Goal: Information Seeking & Learning: Learn about a topic

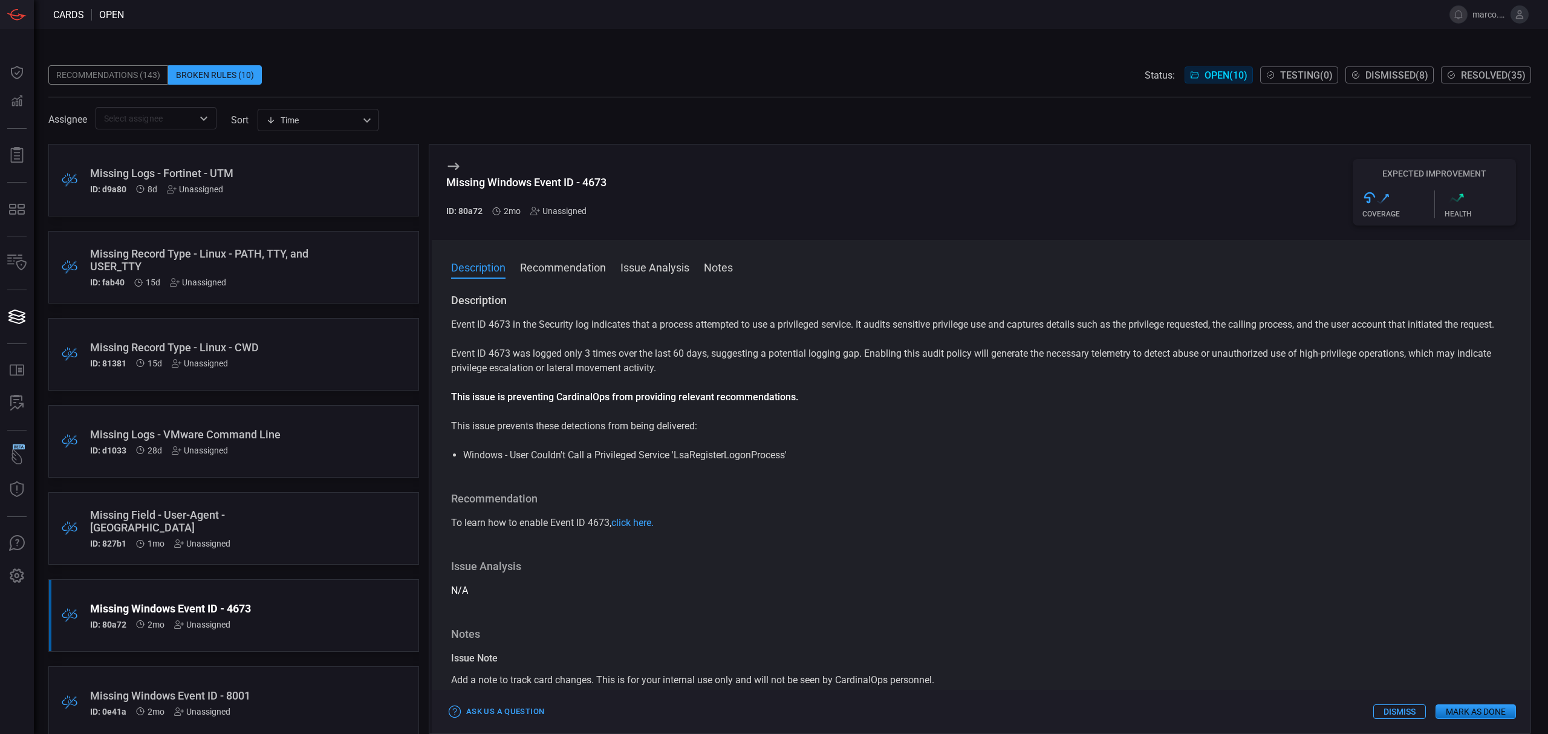
scroll to position [281, 0]
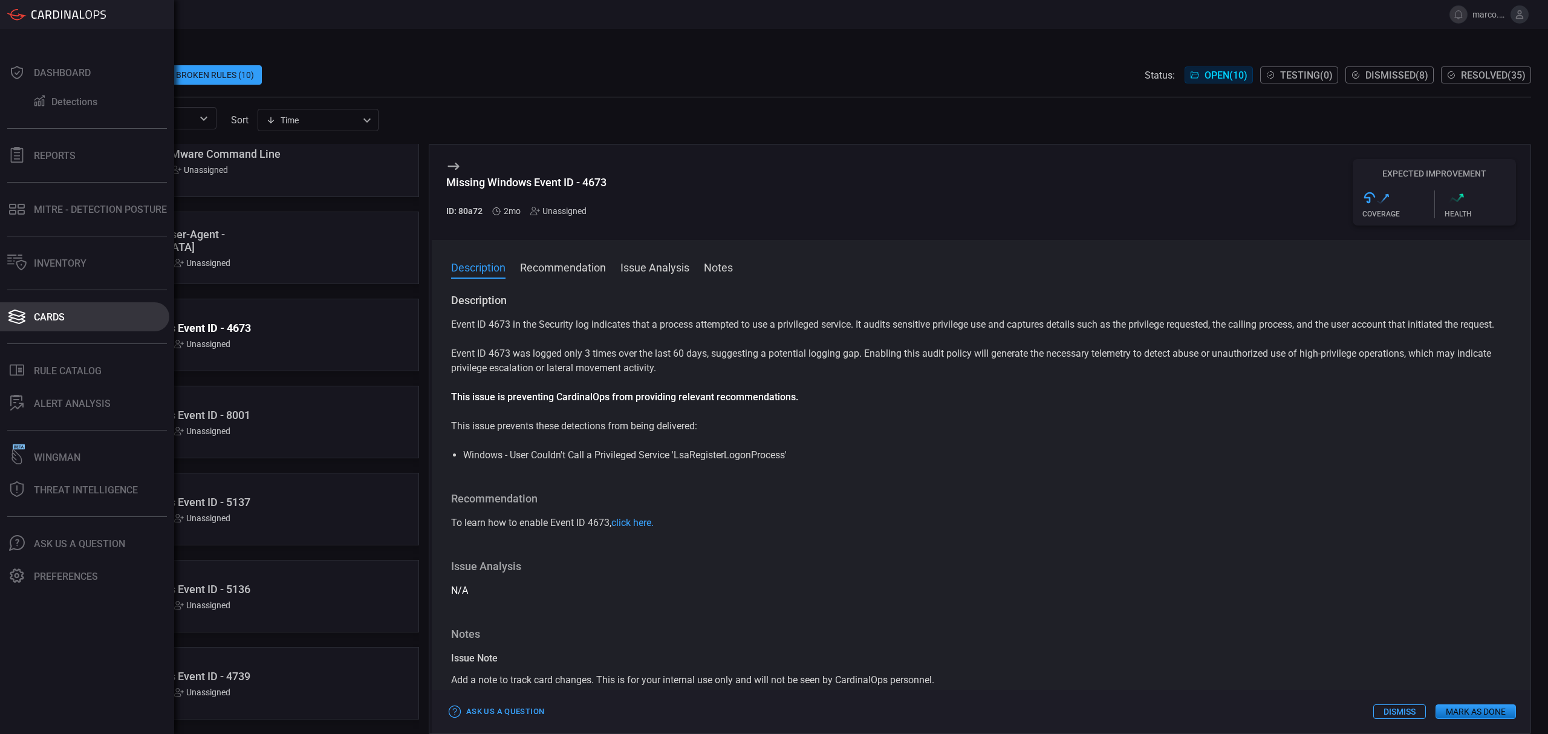
click at [59, 318] on div "Cards" at bounding box center [49, 316] width 31 height 11
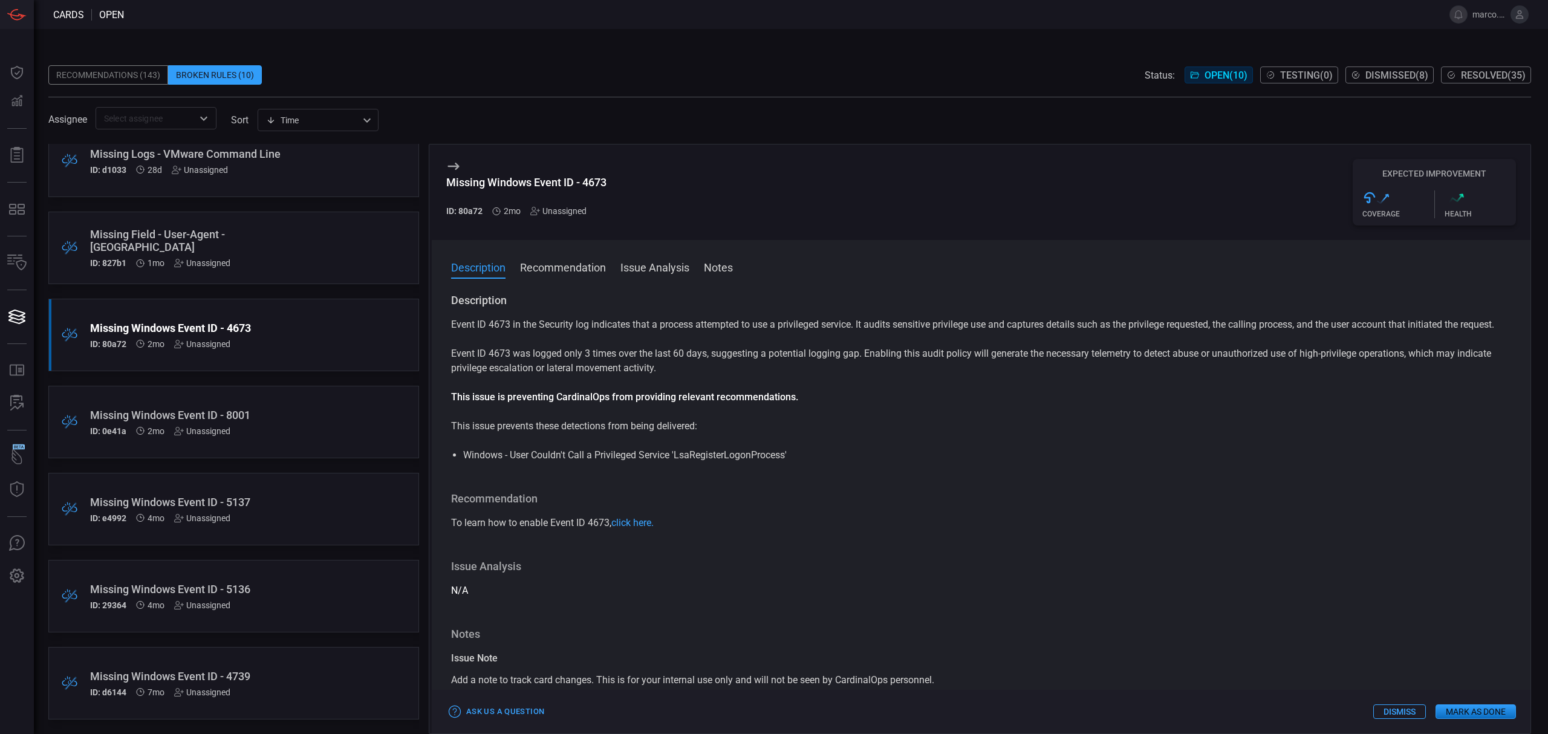
click at [112, 75] on div "Recommendations (143)" at bounding box center [108, 74] width 120 height 19
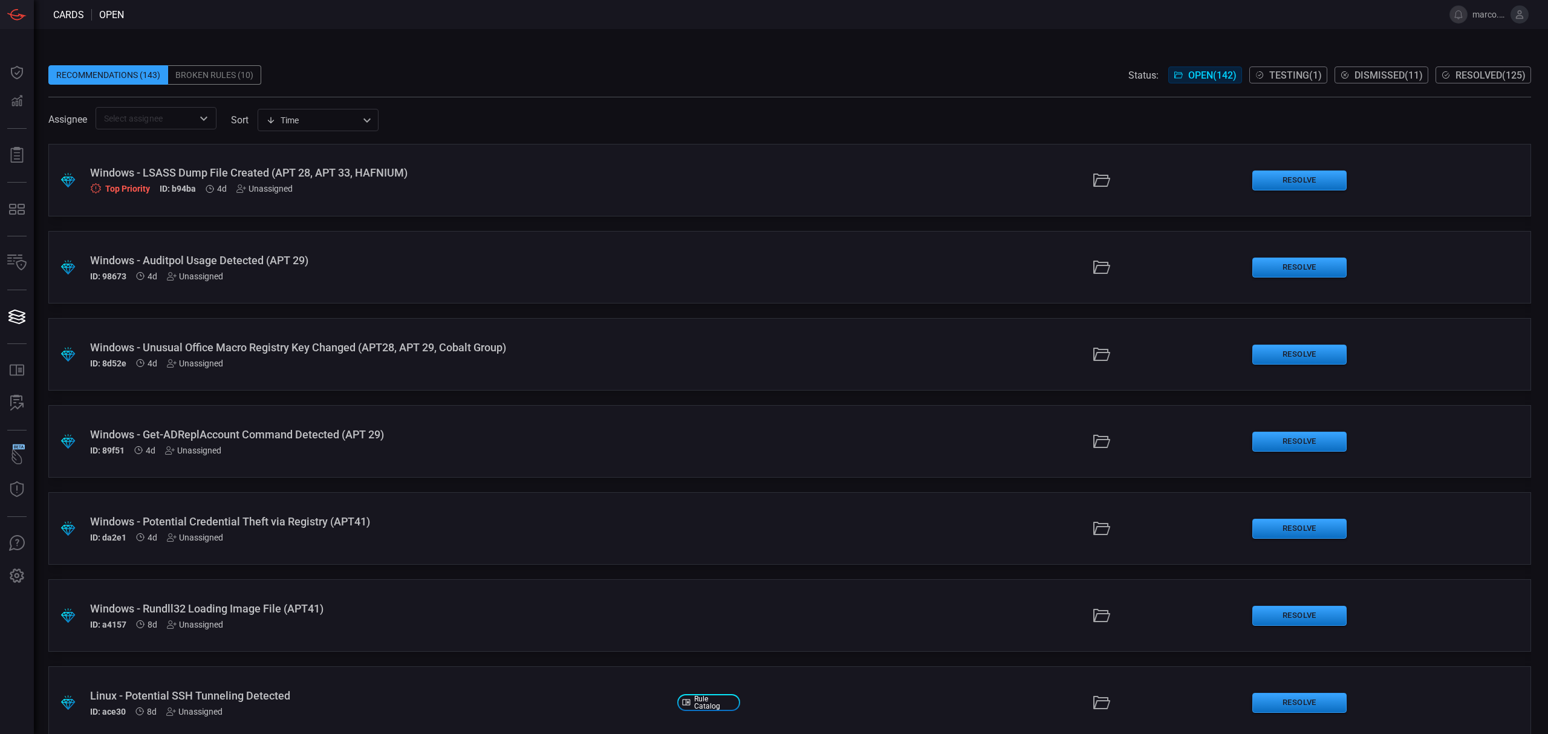
click at [359, 164] on div ".suggested_cards_icon{fill:url(#suggested_cards_icon);} Windows - LSASS Dump Fi…" at bounding box center [789, 180] width 1482 height 73
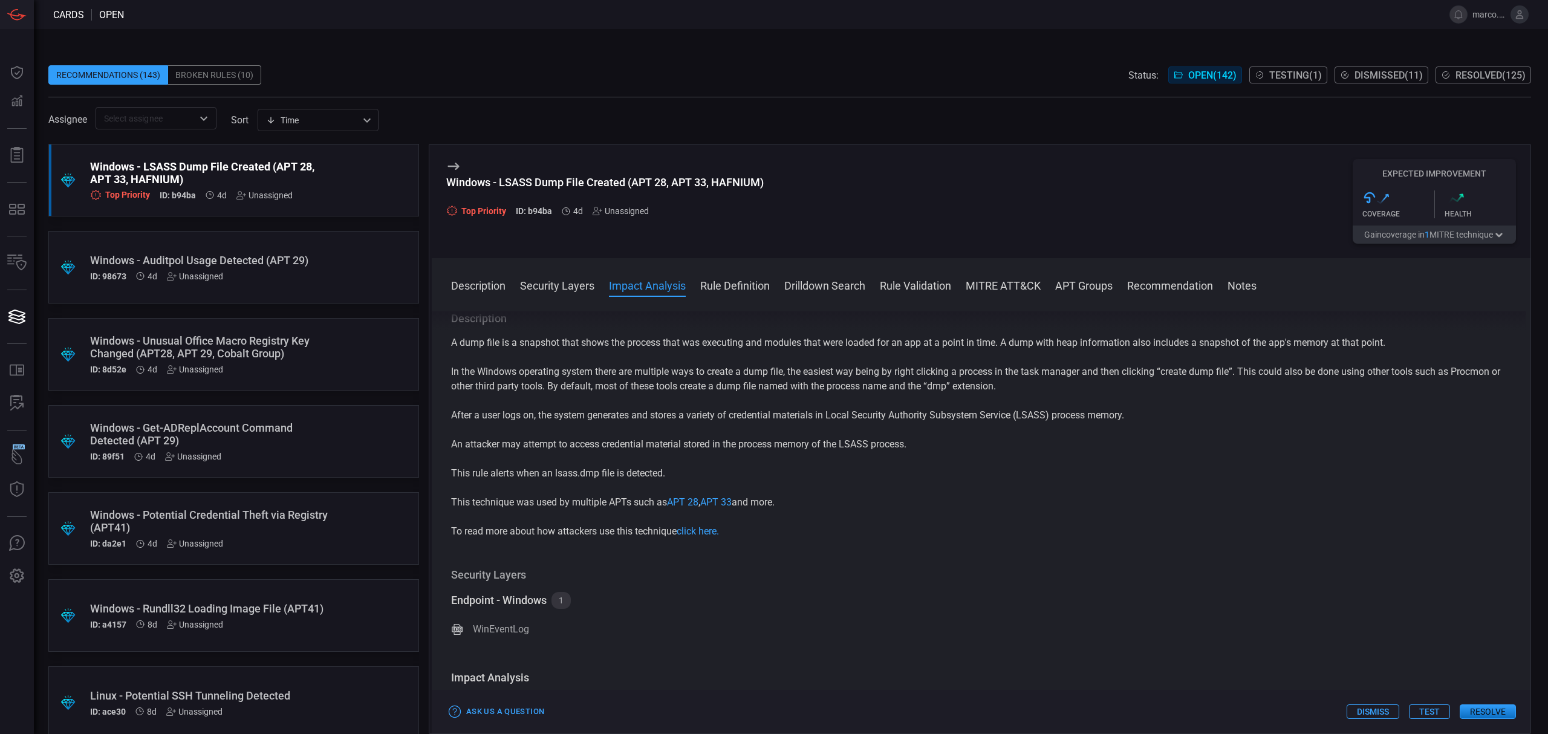
scroll to position [484, 0]
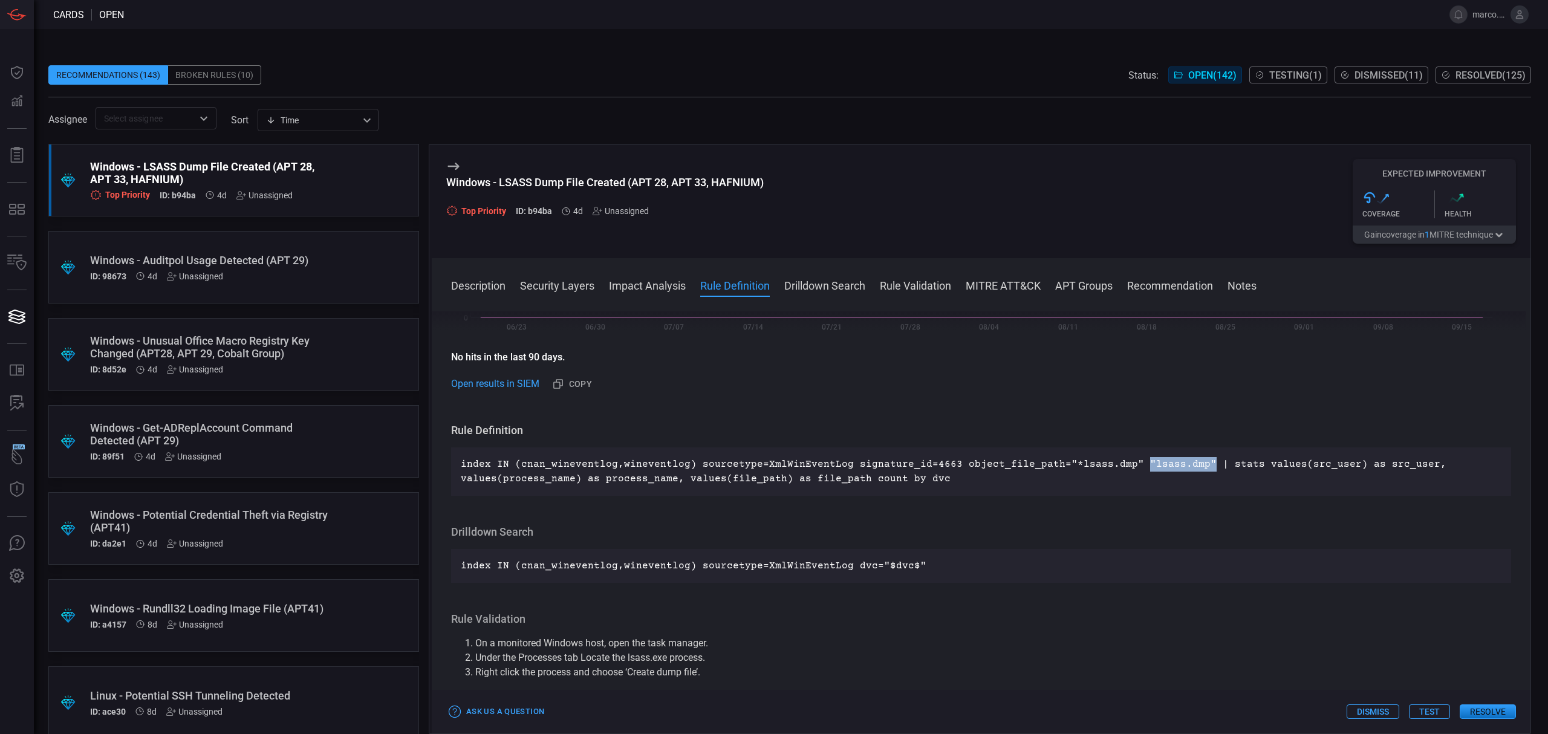
drag, startPoint x: 1186, startPoint y: 462, endPoint x: 1120, endPoint y: 461, distance: 65.9
click at [1120, 461] on p "index IN (cnan_wineventlog,wineventlog) sourcetype=XmlWinEventLog signature_id=…" at bounding box center [981, 471] width 1040 height 29
click at [1137, 477] on p "index IN (cnan_wineventlog,wineventlog) sourcetype=XmlWinEventLog signature_id=…" at bounding box center [981, 471] width 1040 height 29
drag, startPoint x: 1121, startPoint y: 465, endPoint x: 1184, endPoint y: 468, distance: 62.9
click at [1184, 468] on p "index IN (cnan_wineventlog,wineventlog) sourcetype=XmlWinEventLog signature_id=…" at bounding box center [981, 471] width 1040 height 29
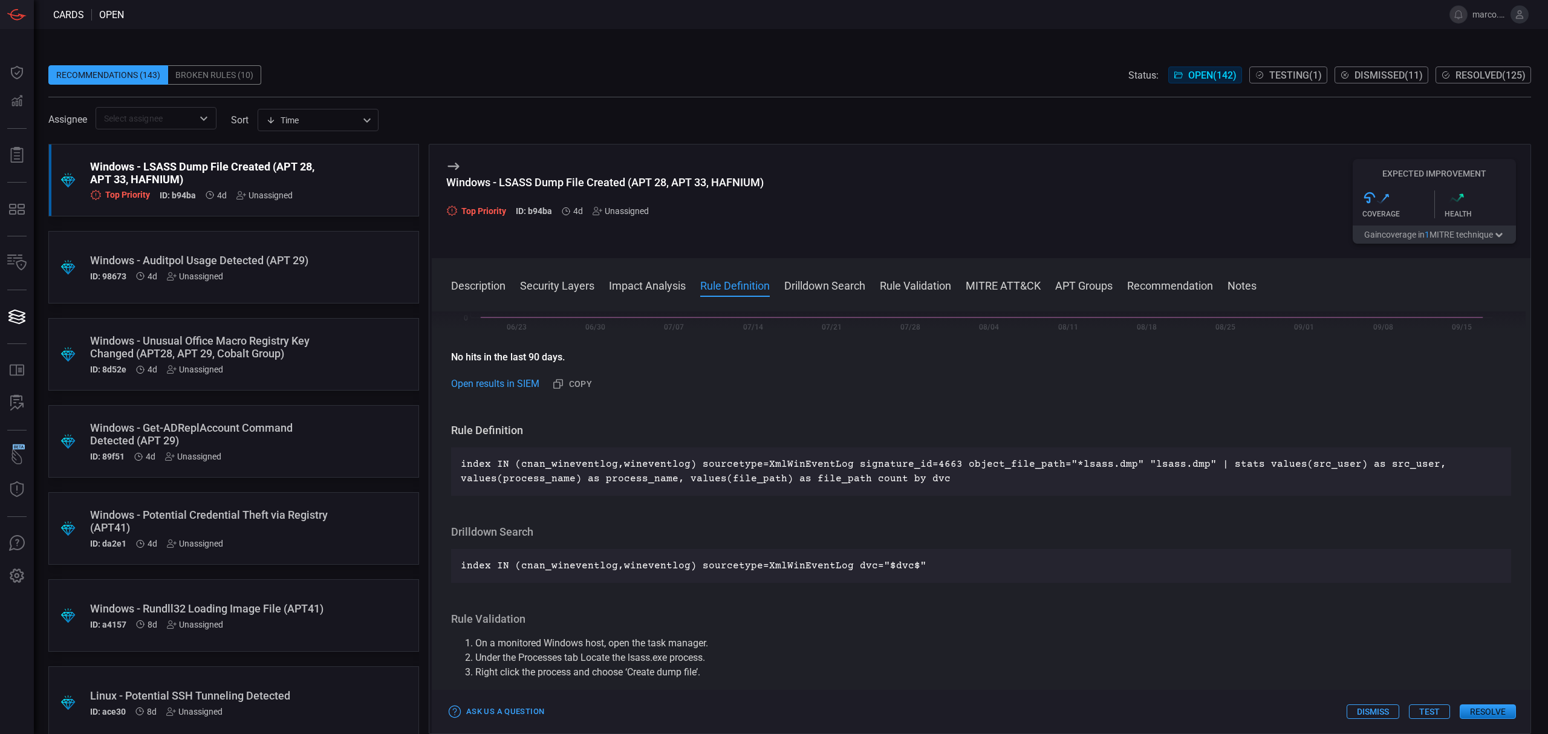
click at [272, 336] on div "Windows - Unusual Office Macro Registry Key Changed (APT28, APT 29, Cobalt Grou…" at bounding box center [210, 346] width 241 height 25
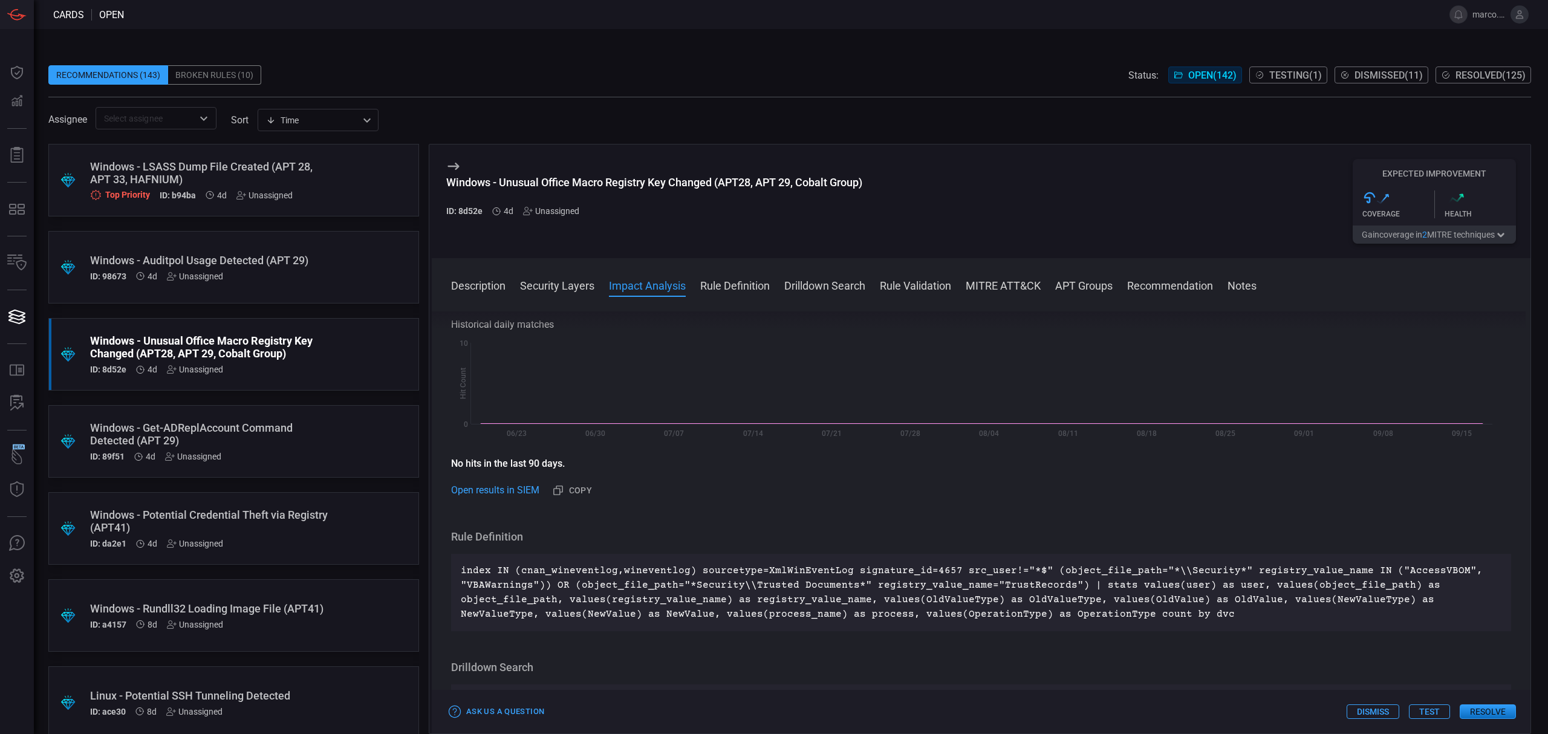
scroll to position [484, 0]
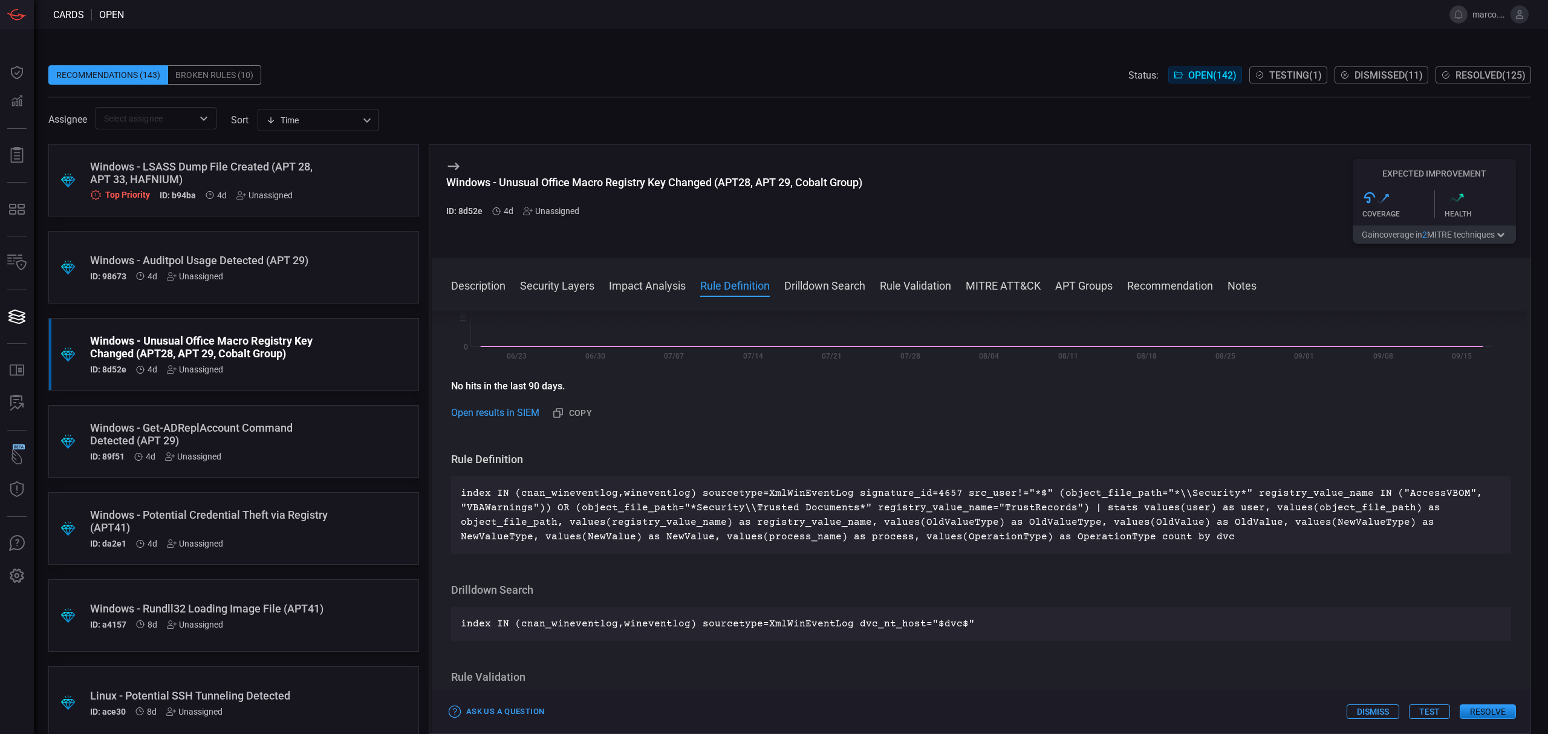
click at [286, 429] on div "Windows - Get-ADReplAccount Command Detected (APT 29)" at bounding box center [210, 433] width 241 height 25
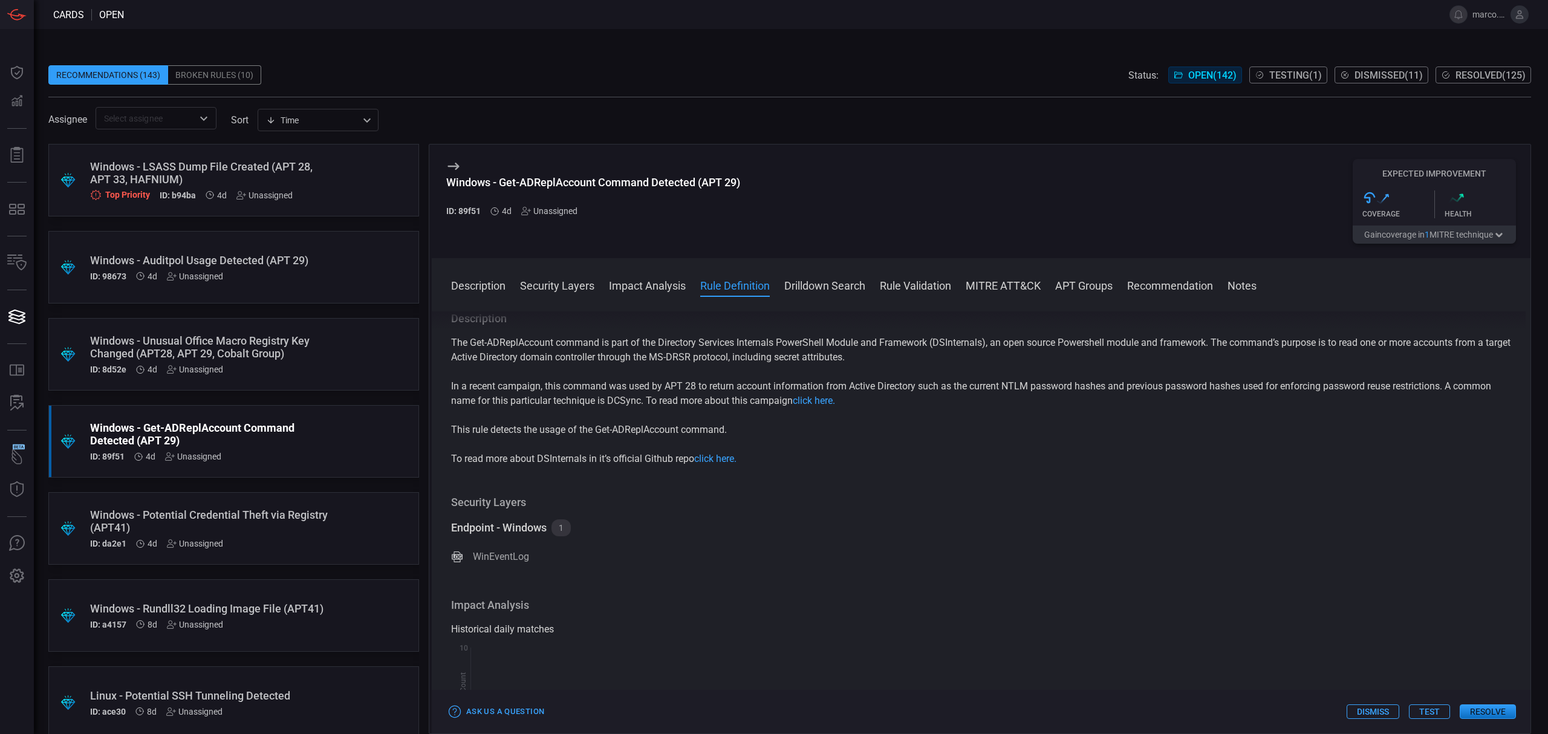
scroll to position [403, 0]
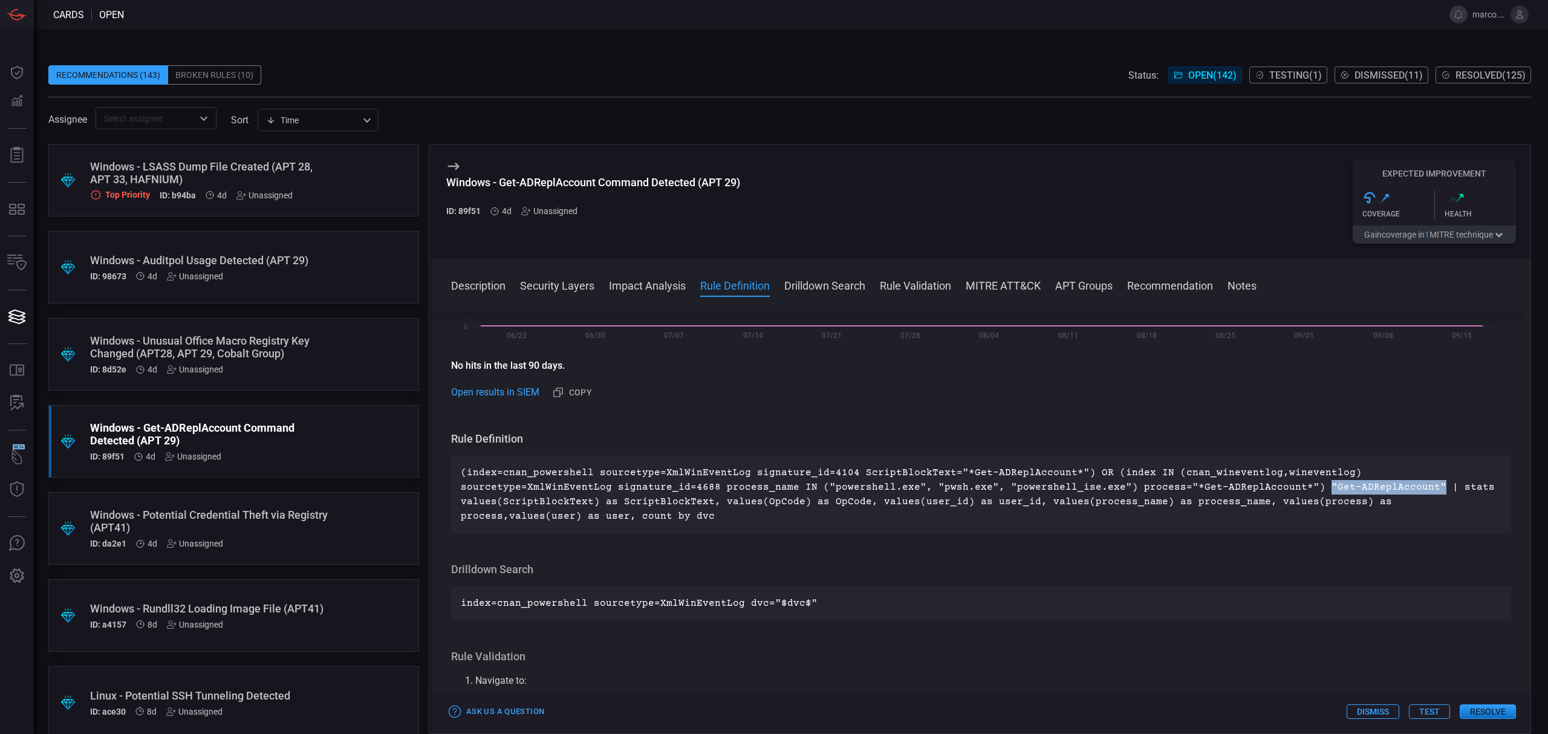
drag, startPoint x: 1143, startPoint y: 484, endPoint x: 1256, endPoint y: 489, distance: 113.8
click at [1256, 489] on p "(index=cnan_powershell sourcetype=XmlWinEventLog signature_id=4104 ScriptBlockT…" at bounding box center [981, 495] width 1040 height 58
click at [487, 121] on div "Assignee ​ sort Time visibleUpdateTime ​" at bounding box center [789, 118] width 1482 height 22
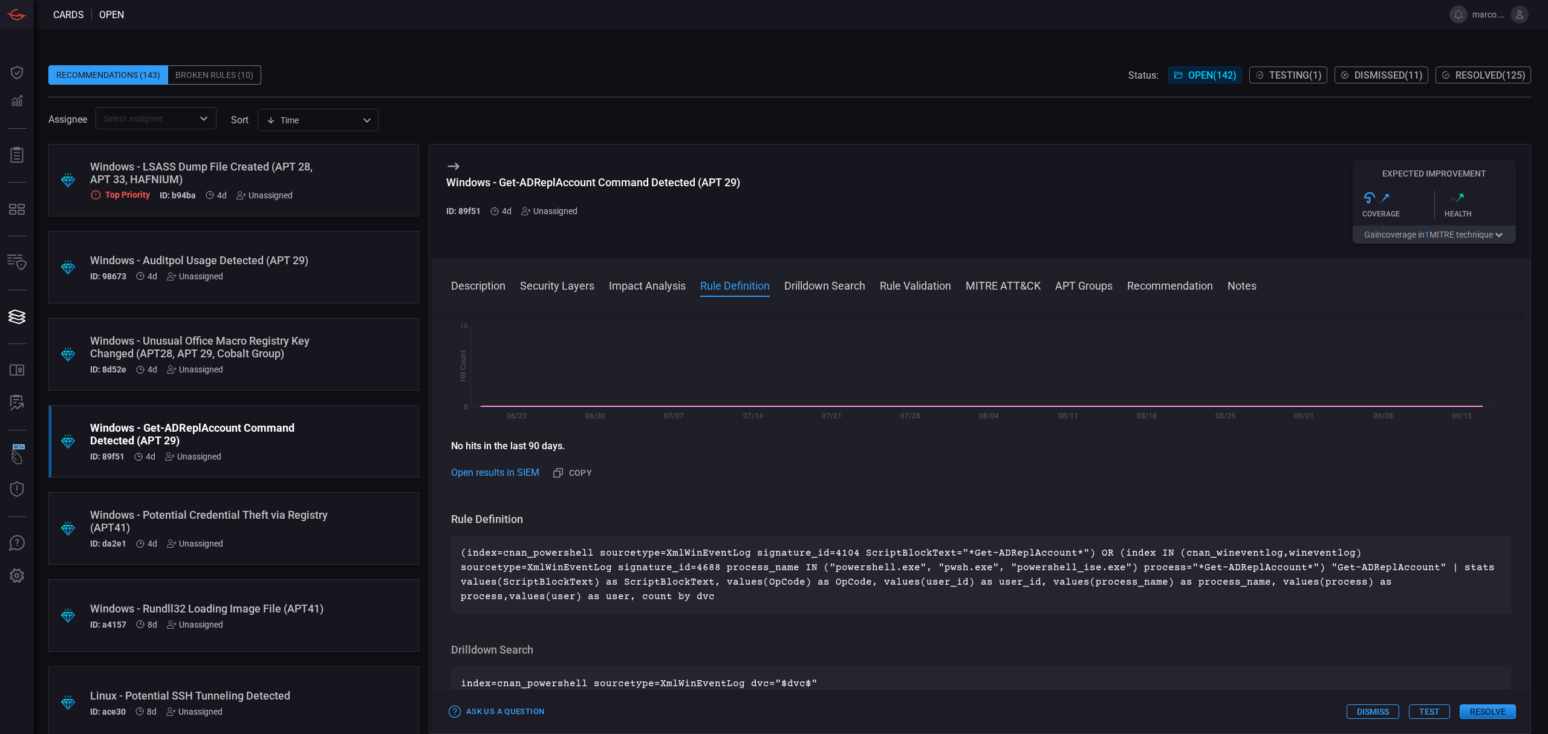
click at [235, 73] on div "Broken Rules (10)" at bounding box center [214, 74] width 93 height 19
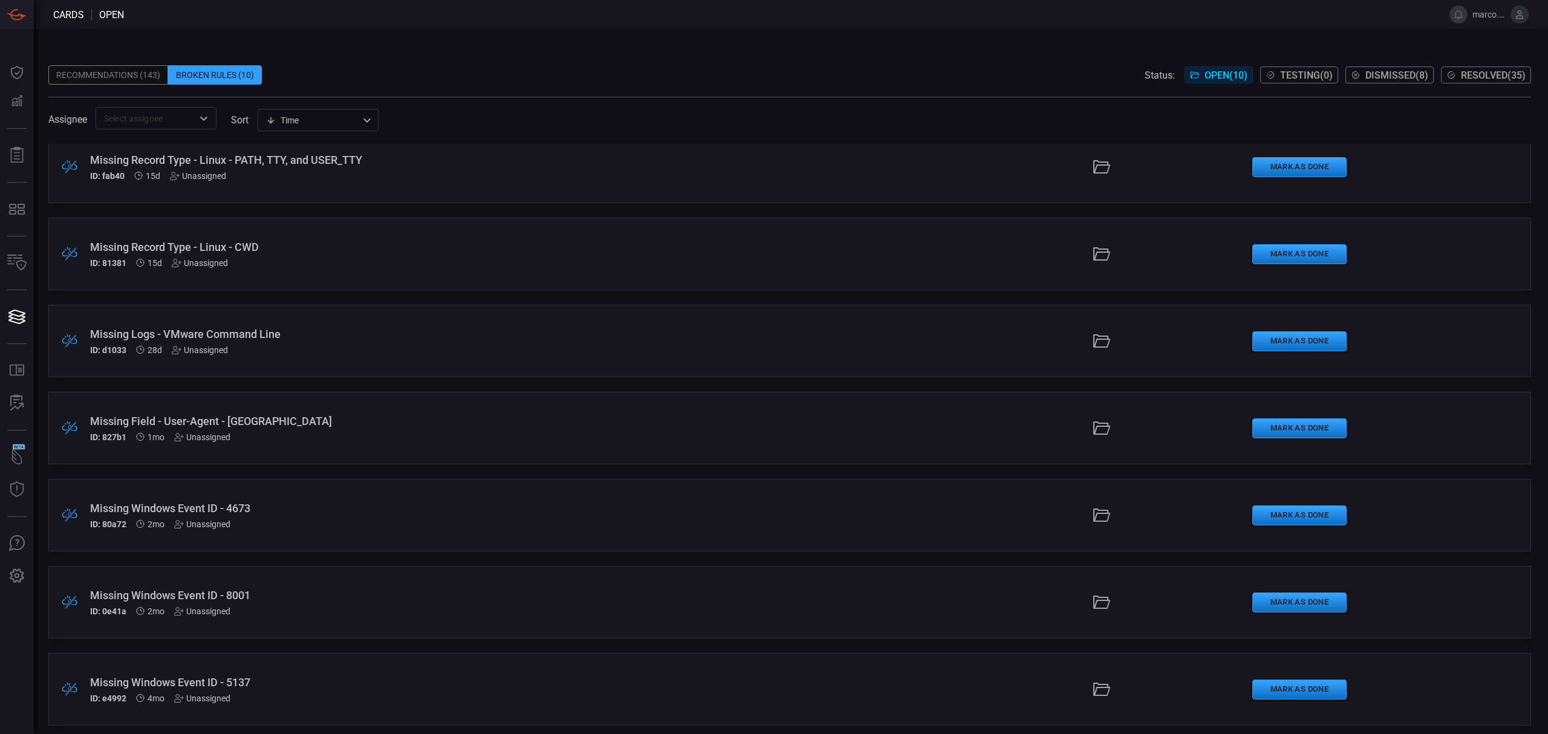
scroll to position [281, 0]
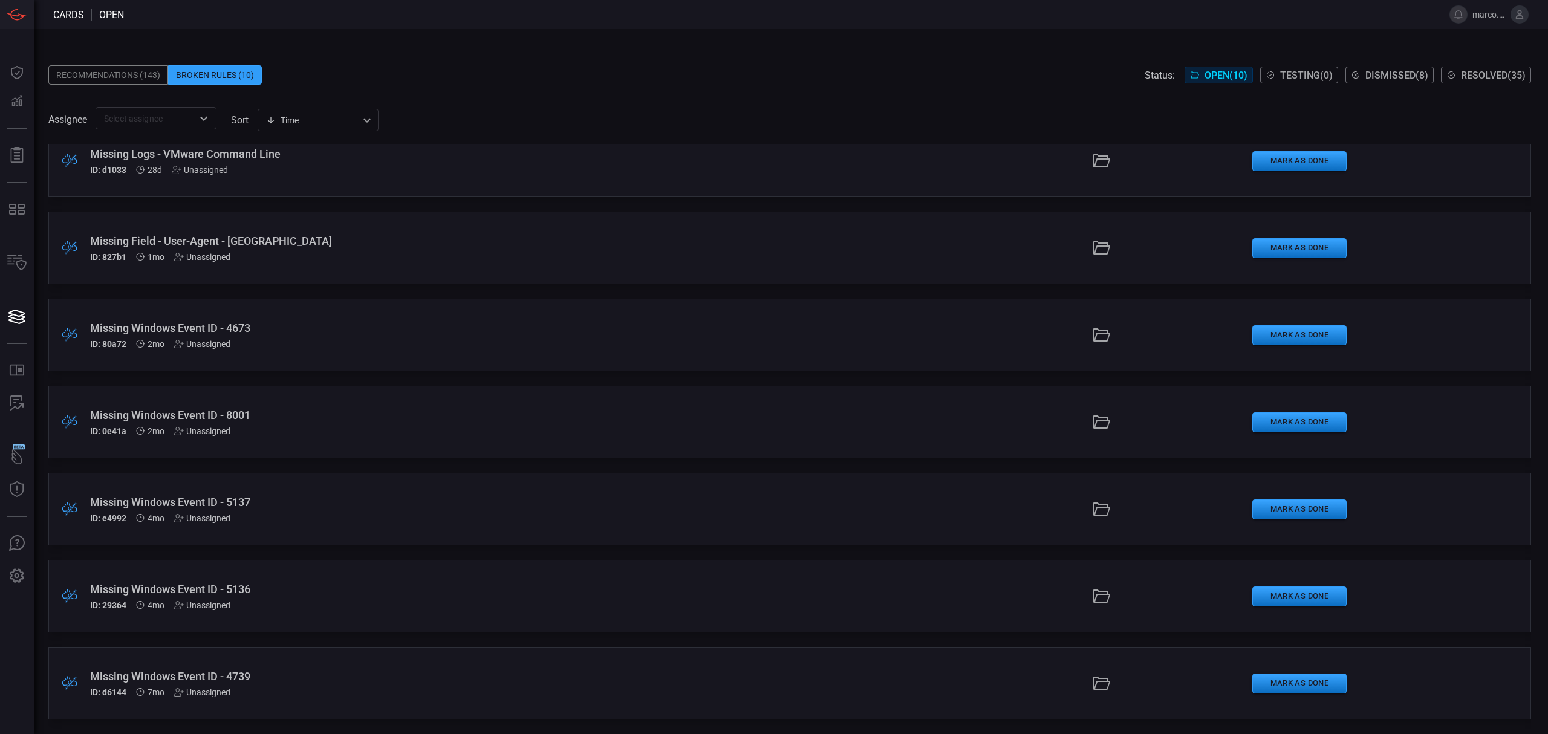
click at [331, 336] on div "Missing Windows Event ID - 4673 ID: 80a72 2mo Unassigned" at bounding box center [378, 335] width 577 height 27
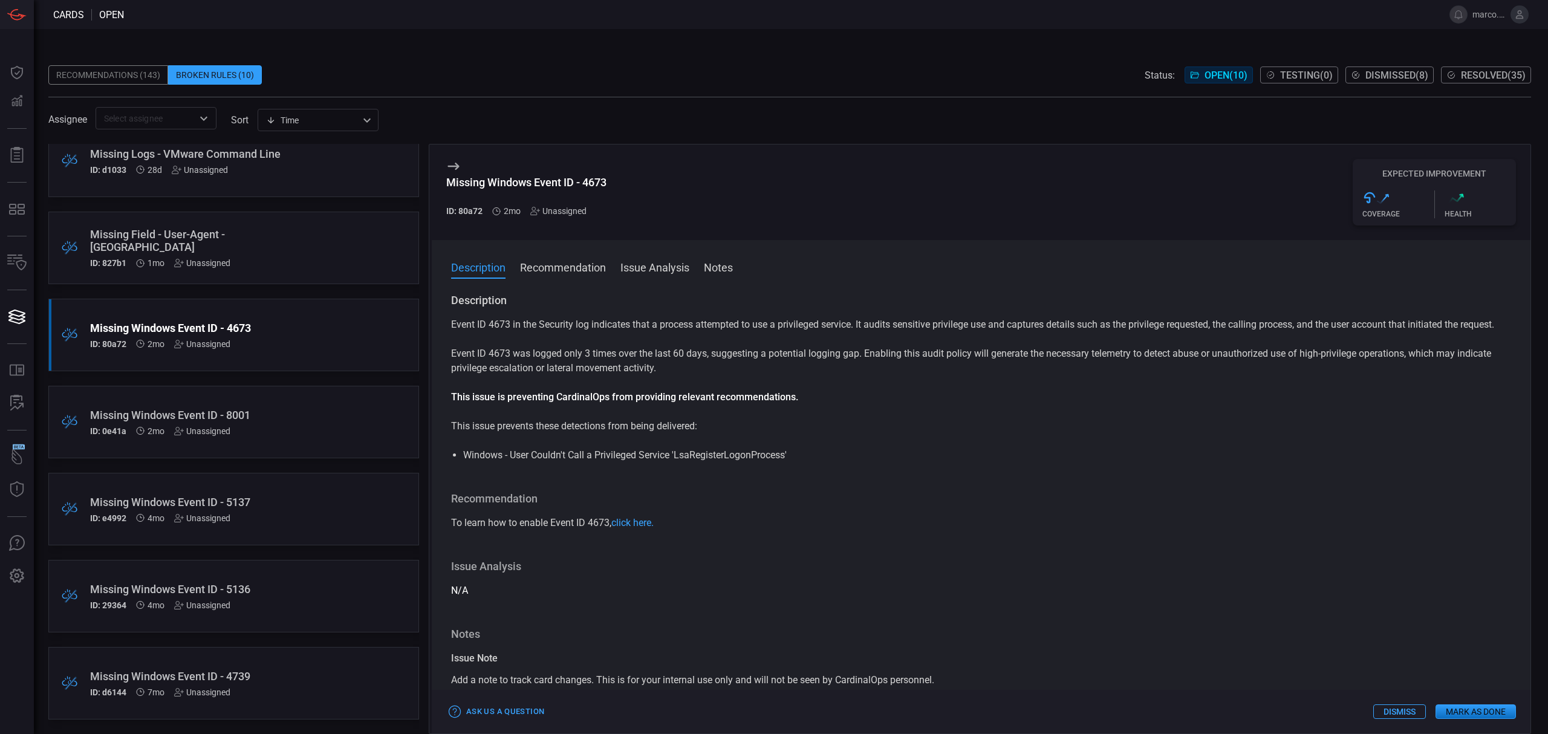
click at [1371, 196] on icon at bounding box center [1369, 197] width 15 height 15
click at [1384, 198] on icon ".st0{fill:url(#Path_29490_00000117647961598309353970000014330017195461122950_);}" at bounding box center [1383, 199] width 12 height 12
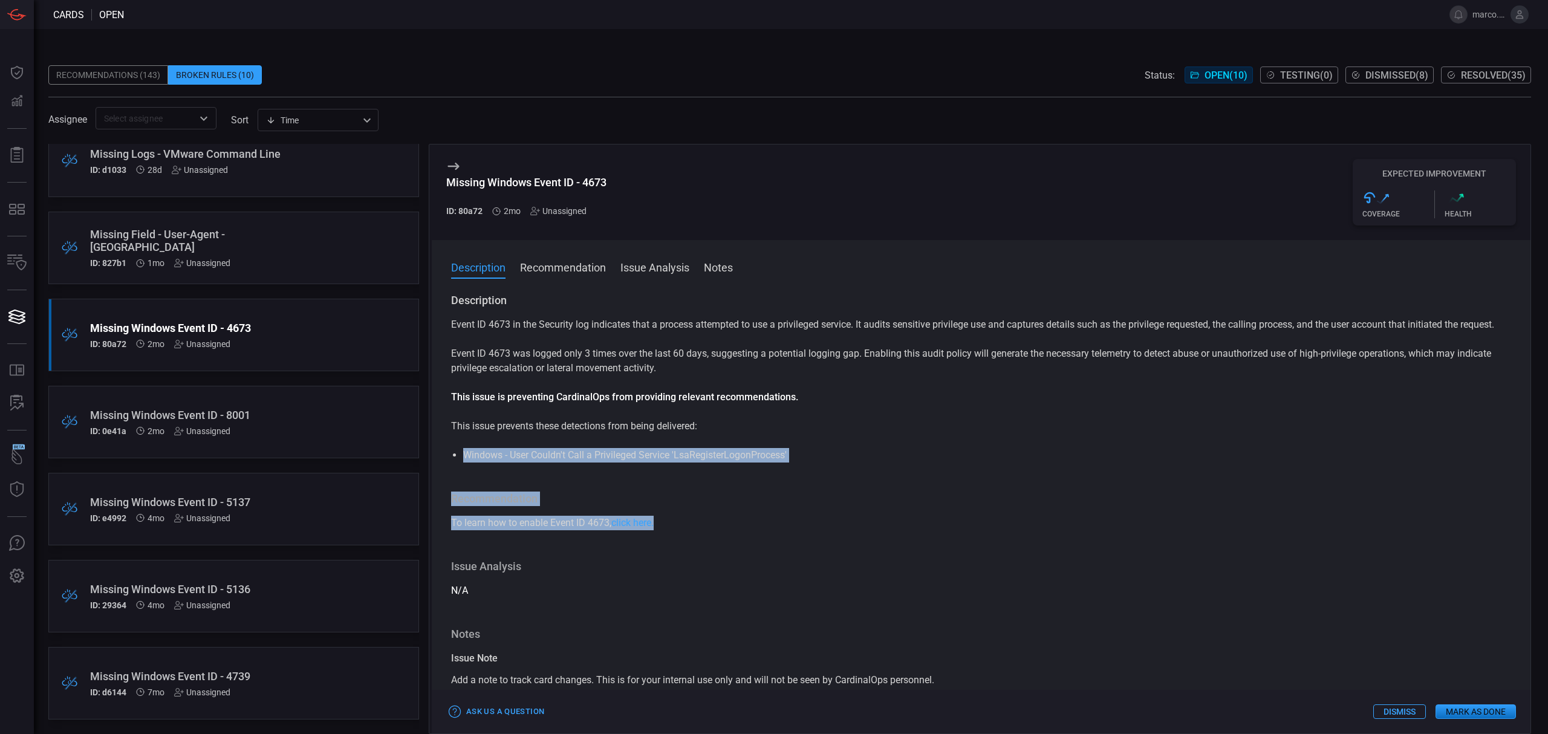
drag, startPoint x: 455, startPoint y: 472, endPoint x: 1050, endPoint y: 535, distance: 598.2
click at [1050, 535] on div "Description Event ID 4673 in the Security log indicates that a process attempte…" at bounding box center [981, 511] width 1099 height 436
click at [857, 506] on h3 "Recommendation" at bounding box center [981, 499] width 1060 height 15
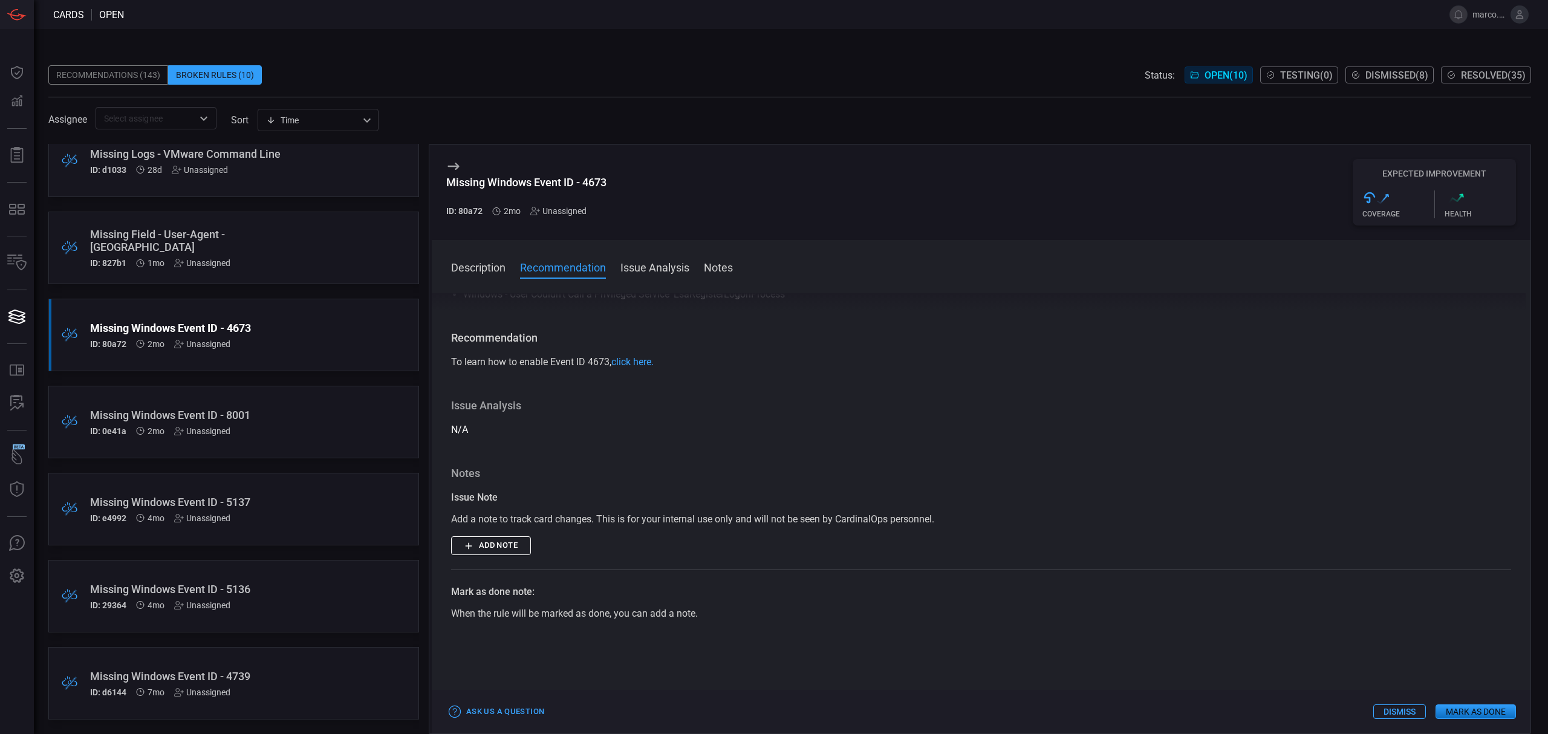
scroll to position [80, 0]
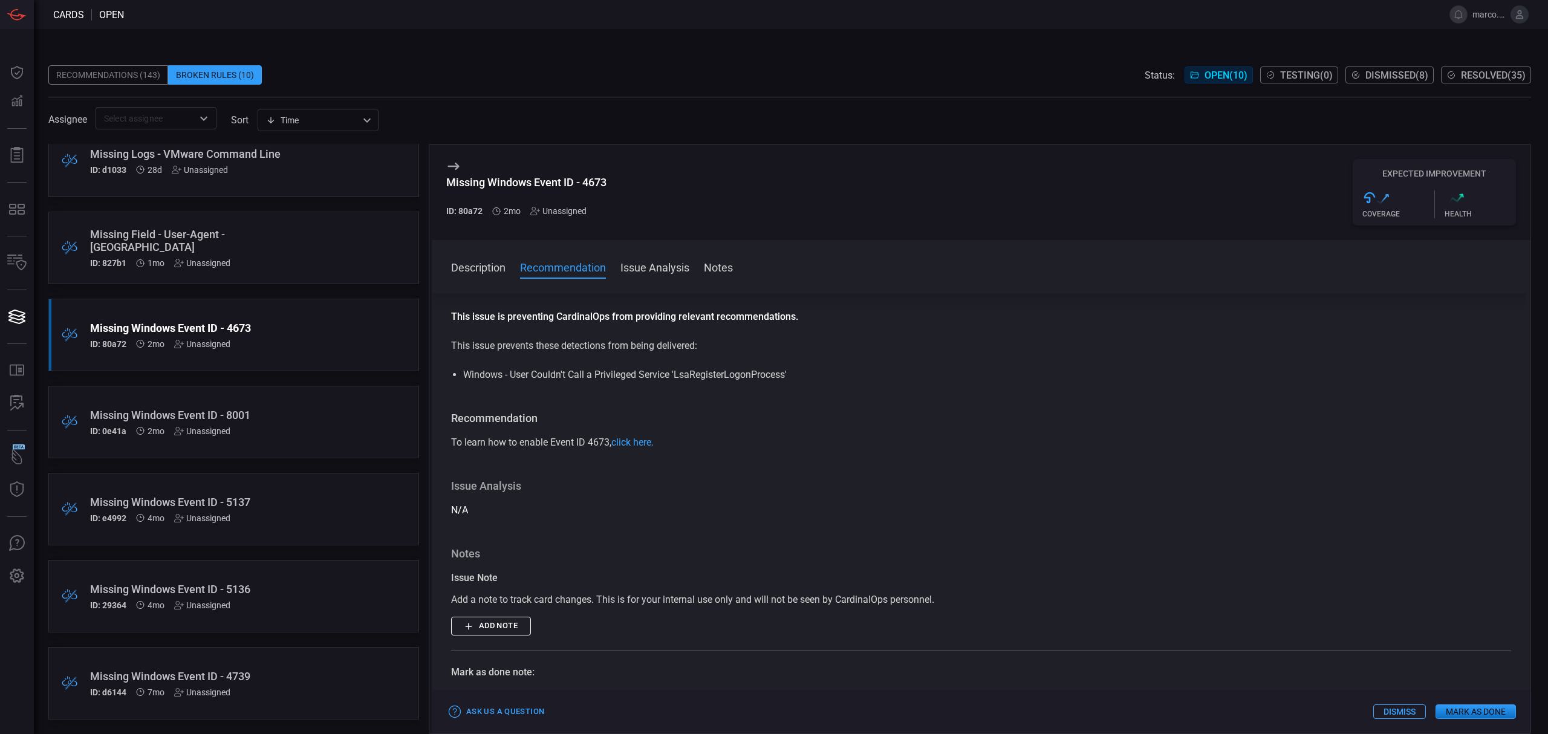
click at [597, 448] on span "To learn how to enable Event ID 4673, click here." at bounding box center [552, 442] width 203 height 11
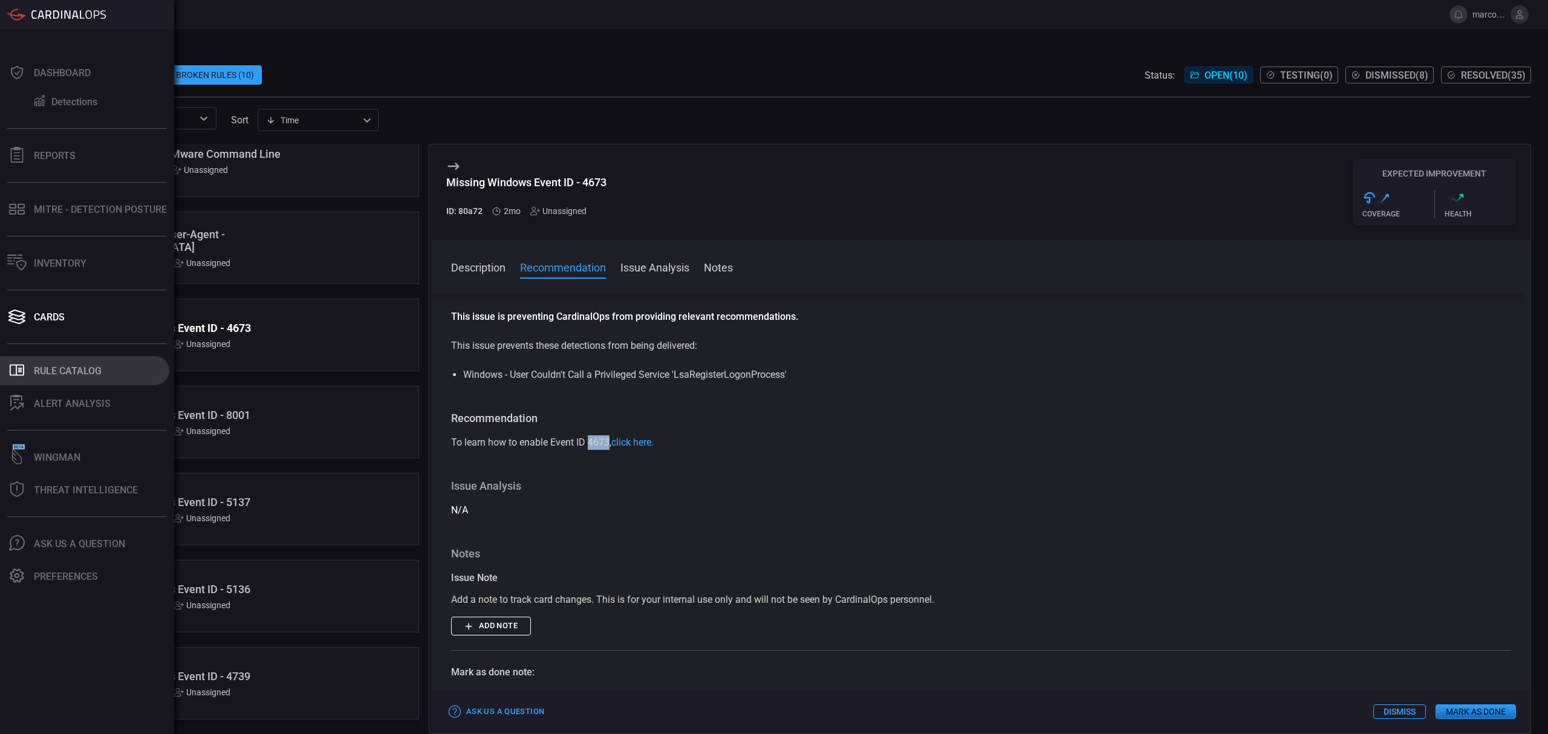
click at [73, 371] on div "Rule Catalog" at bounding box center [68, 370] width 68 height 11
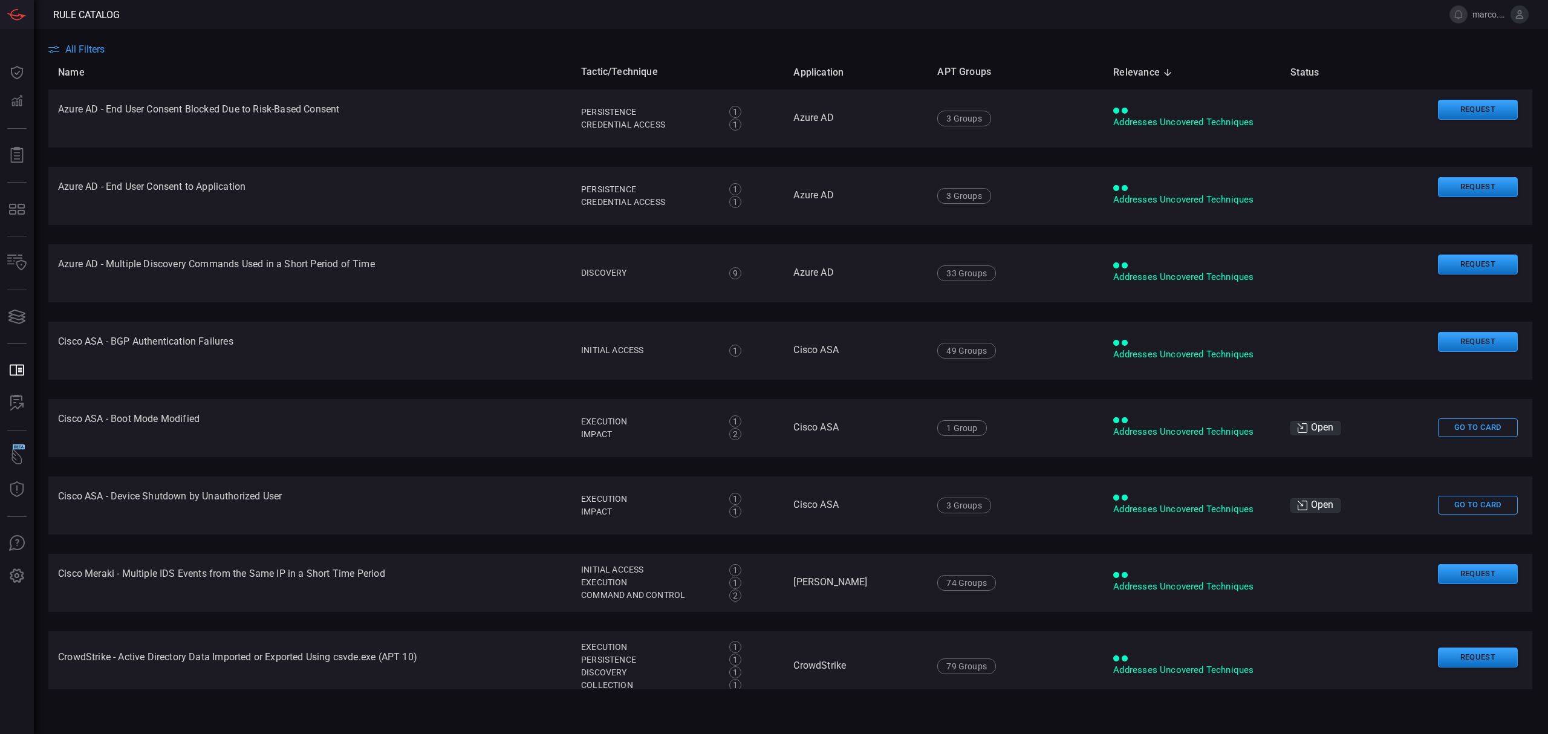
click at [93, 51] on span "All Filters" at bounding box center [84, 49] width 39 height 11
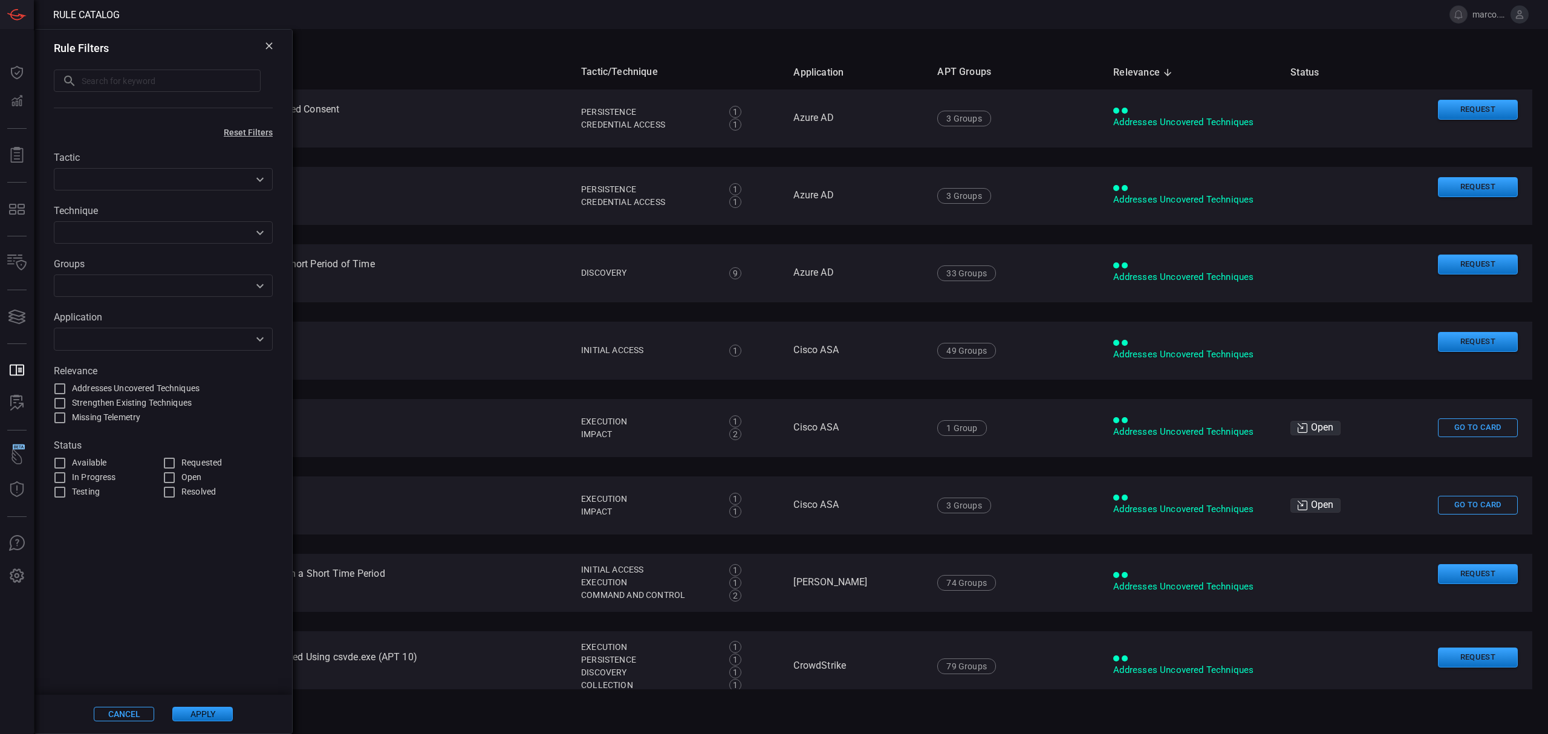
click at [183, 351] on body "Rule Catalog marco.[PERSON_NAME] Dashboard Dashboard Detections Detections Repo…" at bounding box center [774, 367] width 1548 height 734
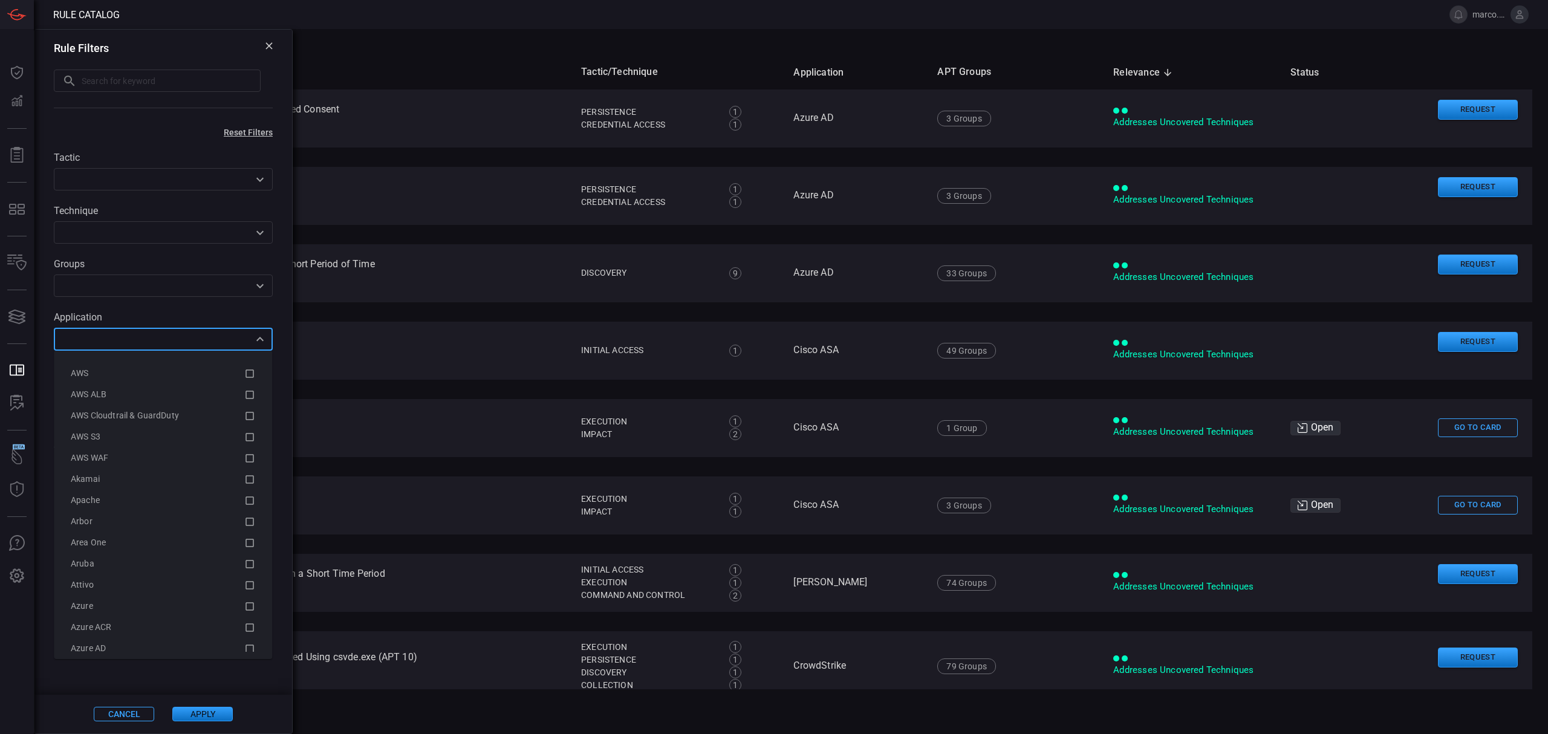
click at [186, 344] on input "text" at bounding box center [153, 338] width 192 height 15
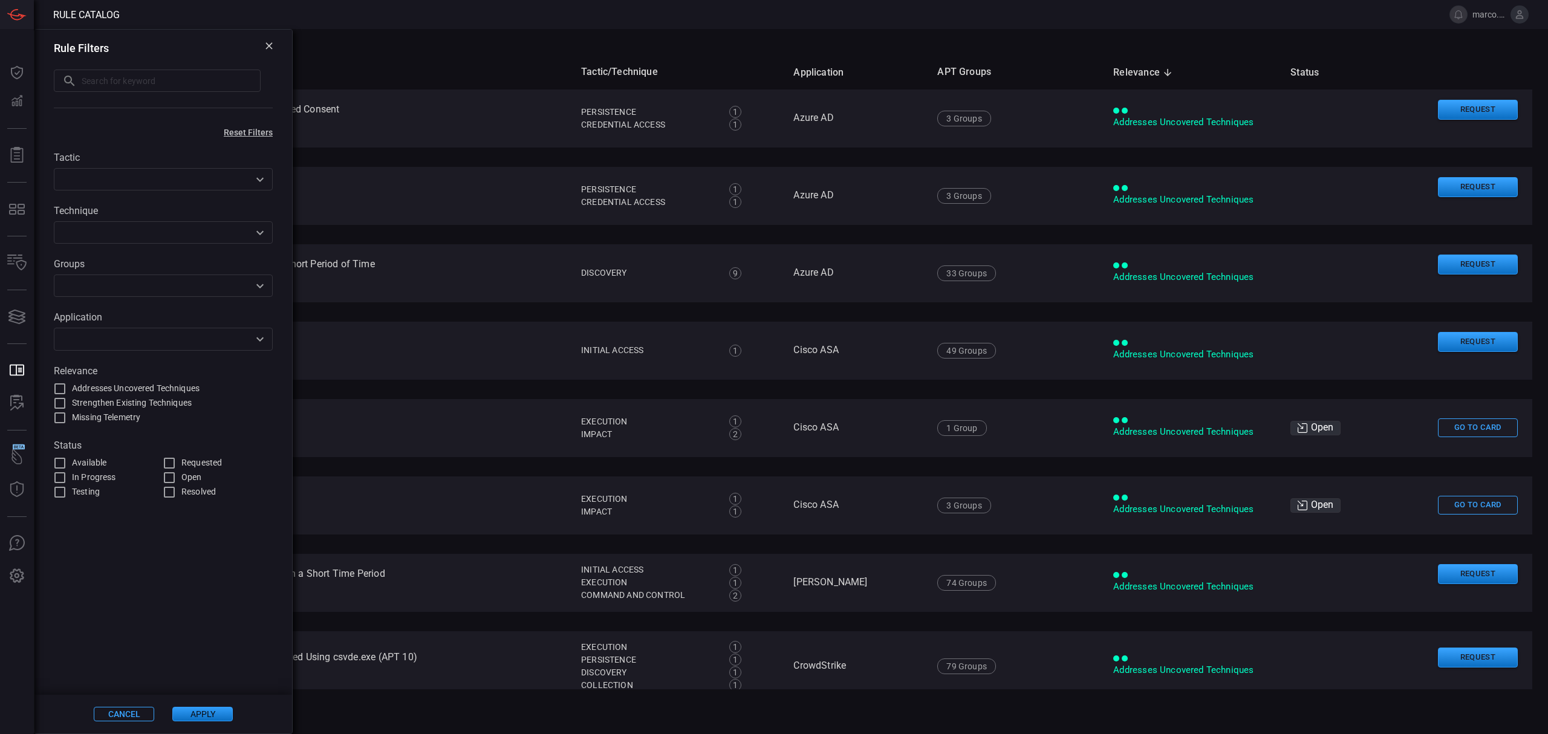
click at [276, 305] on div "Tactic ​ Technique ​ Groups ​ Application ​ Relevance Addresses Uncovered Techn…" at bounding box center [163, 318] width 258 height 362
click at [56, 414] on input "Missing Telemetry" at bounding box center [60, 418] width 15 height 15
checkbox input "true"
click at [204, 712] on button "Apply" at bounding box center [202, 714] width 60 height 15
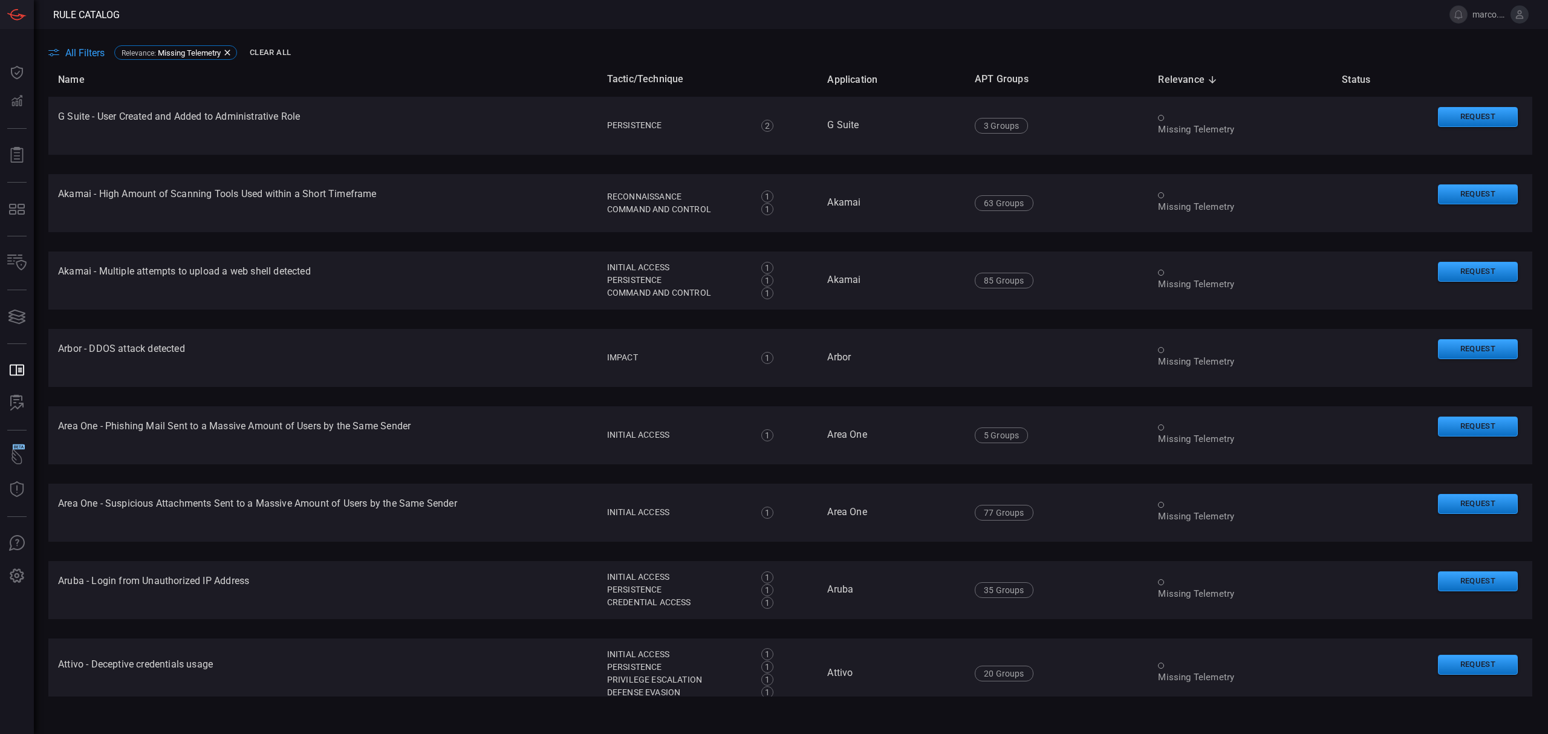
click at [85, 56] on span "All Filters" at bounding box center [84, 52] width 39 height 11
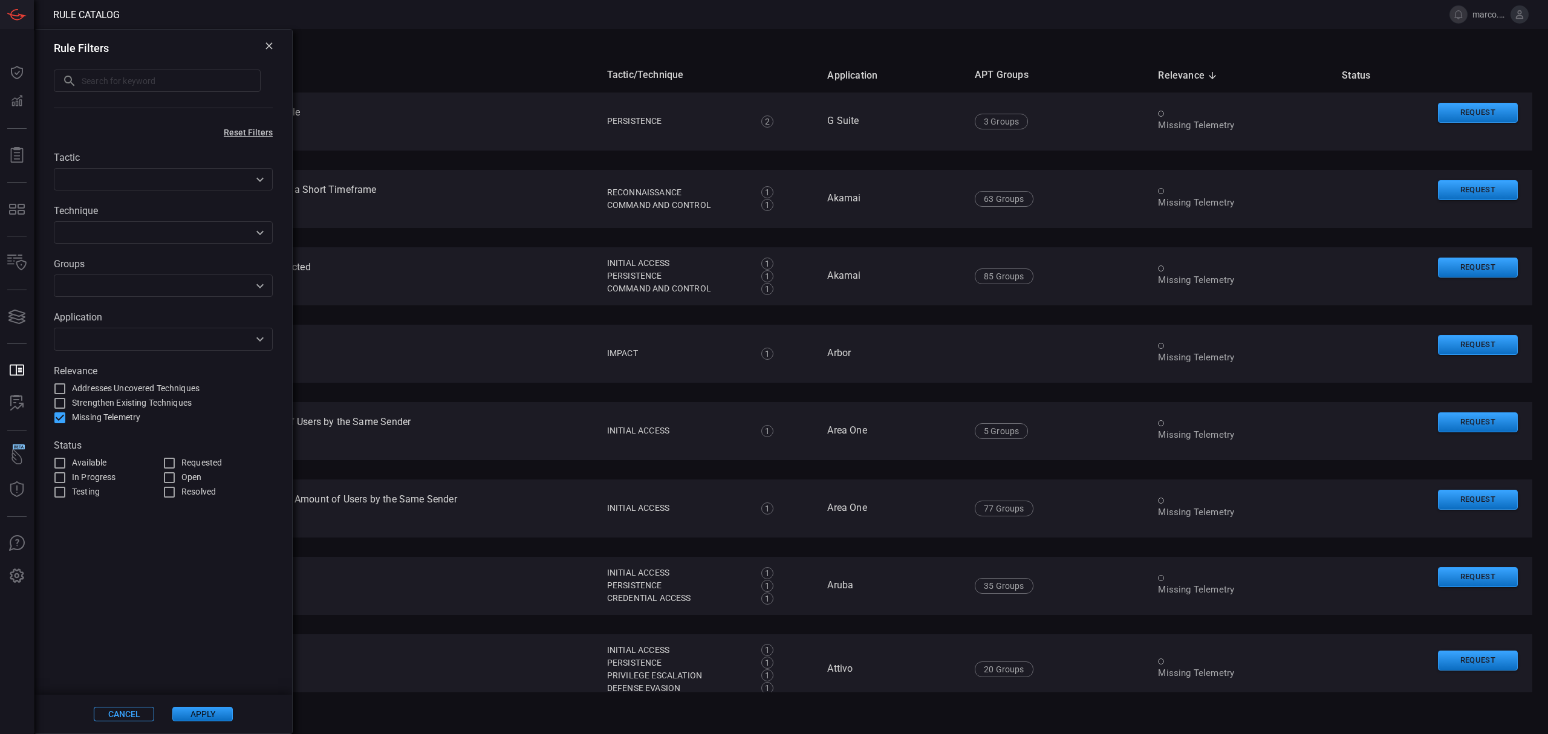
click at [192, 450] on label "Status" at bounding box center [163, 445] width 219 height 11
click at [190, 461] on span "Requested" at bounding box center [201, 462] width 41 height 13
click at [177, 461] on input "Requested" at bounding box center [169, 463] width 15 height 15
checkbox input "true"
click at [204, 715] on button "Apply" at bounding box center [202, 714] width 60 height 15
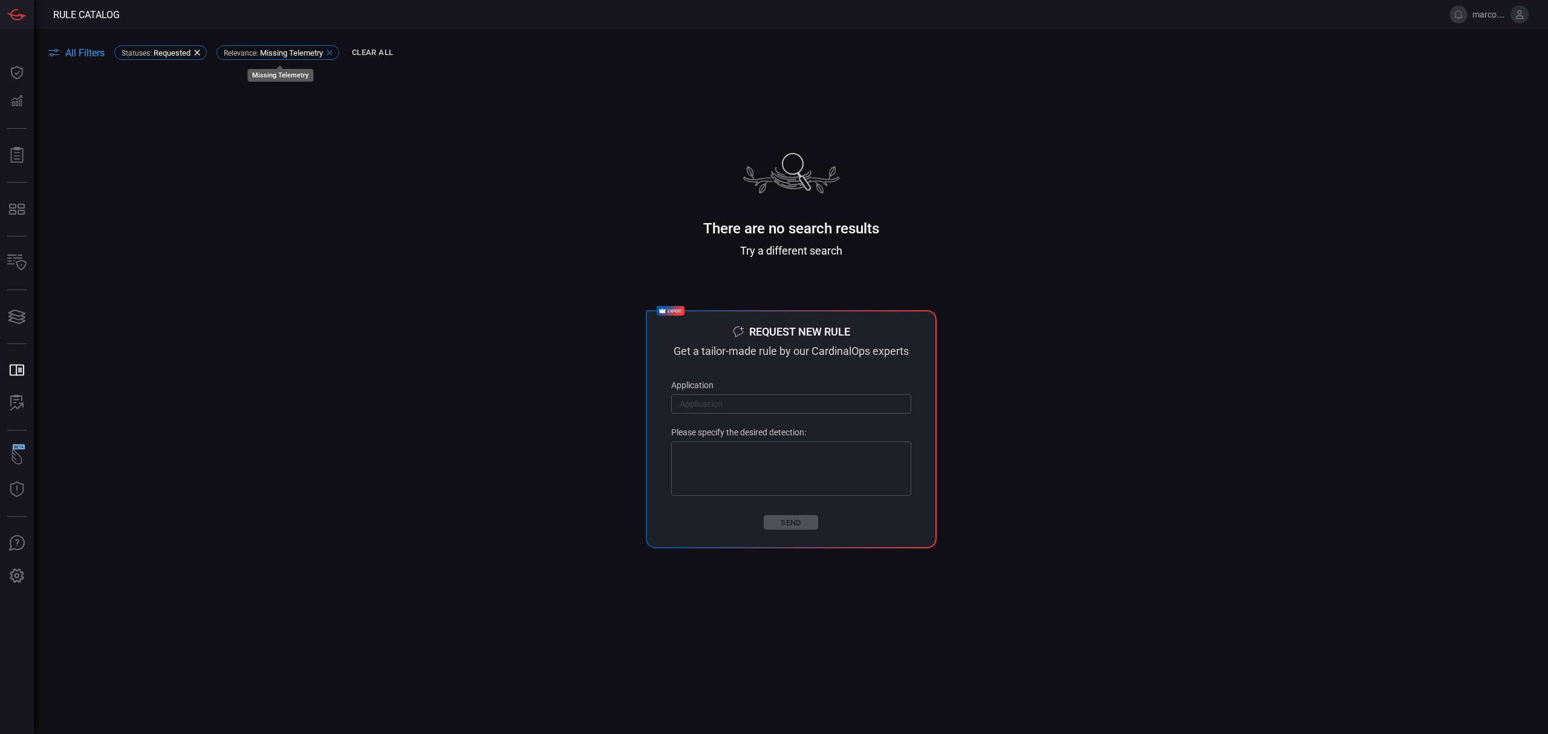
click at [333, 49] on icon at bounding box center [330, 53] width 10 height 10
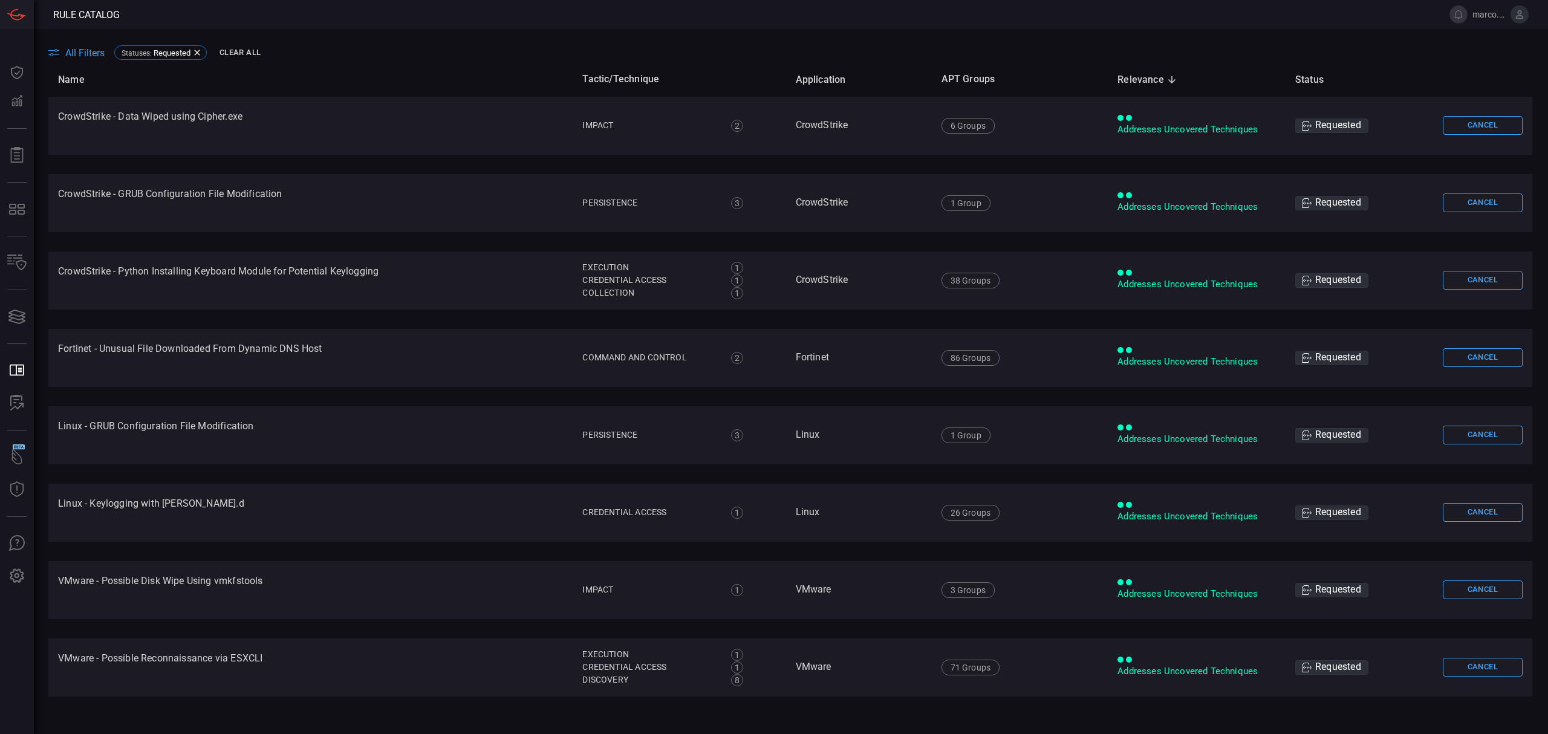
click at [68, 52] on span "All Filters" at bounding box center [84, 52] width 39 height 11
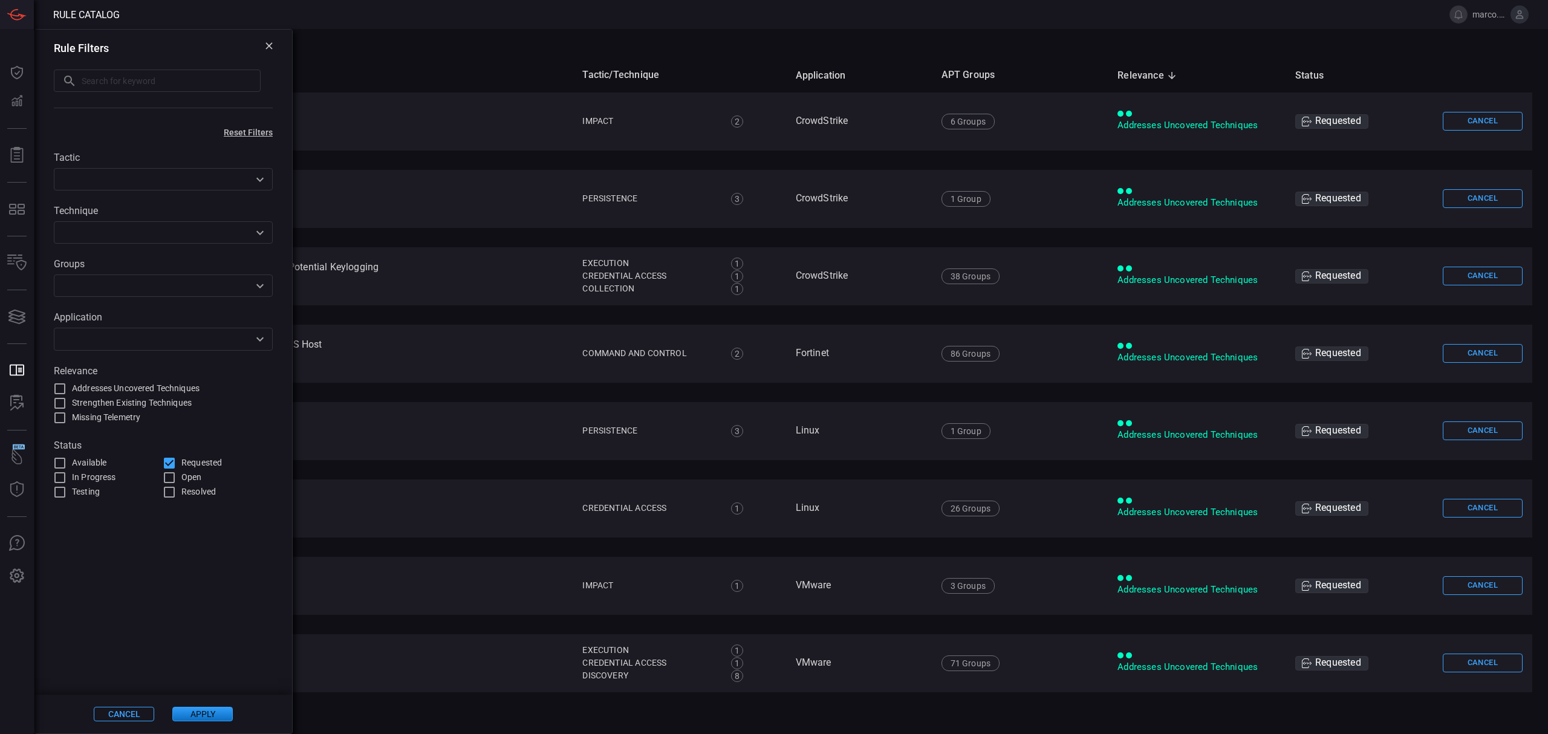
click at [325, 20] on span at bounding box center [777, 14] width 1315 height 29
click at [267, 41] on div "Rule Filters ​ ​" at bounding box center [163, 76] width 258 height 93
click at [122, 710] on button "Cancel" at bounding box center [124, 714] width 60 height 15
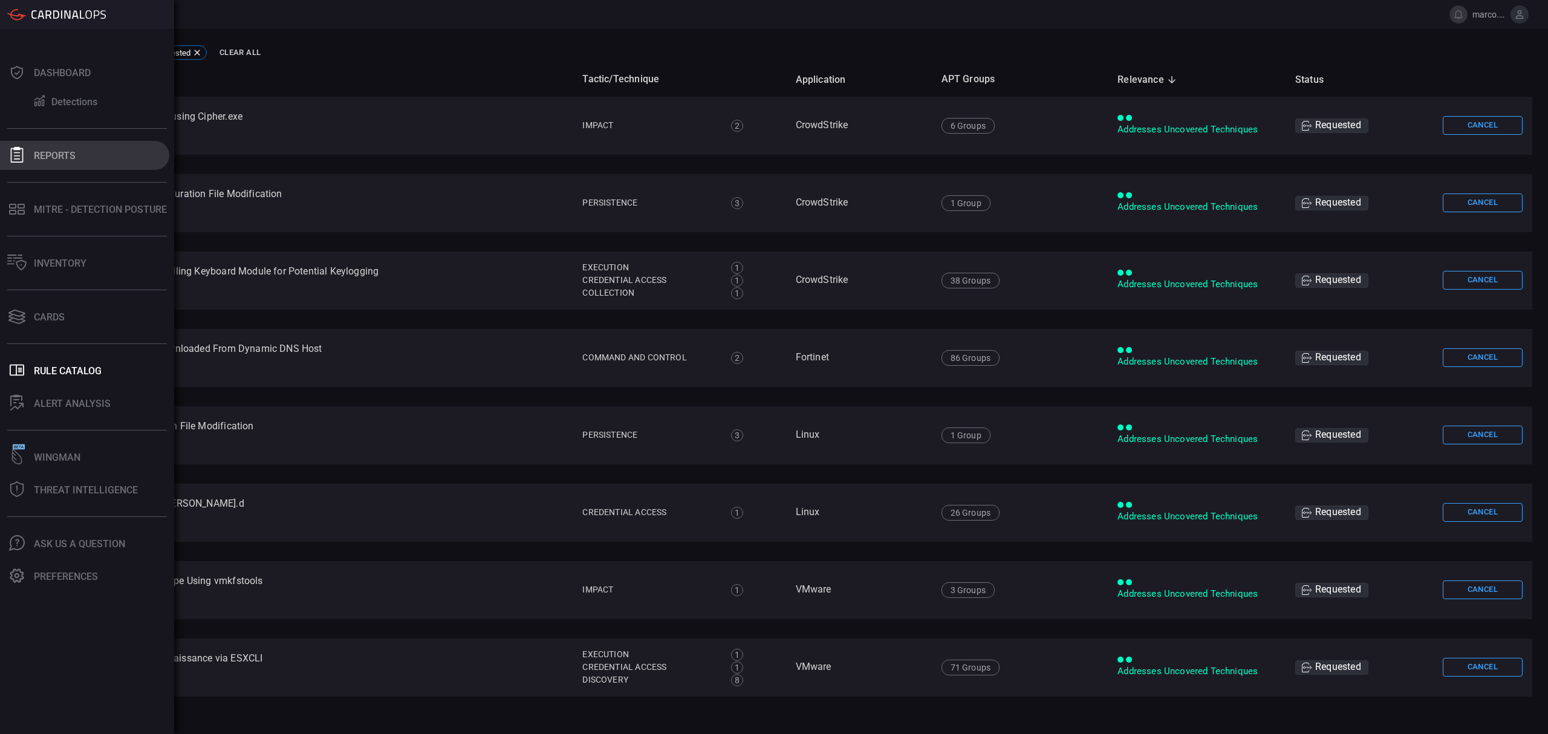
click at [56, 162] on button "Reports" at bounding box center [84, 155] width 169 height 29
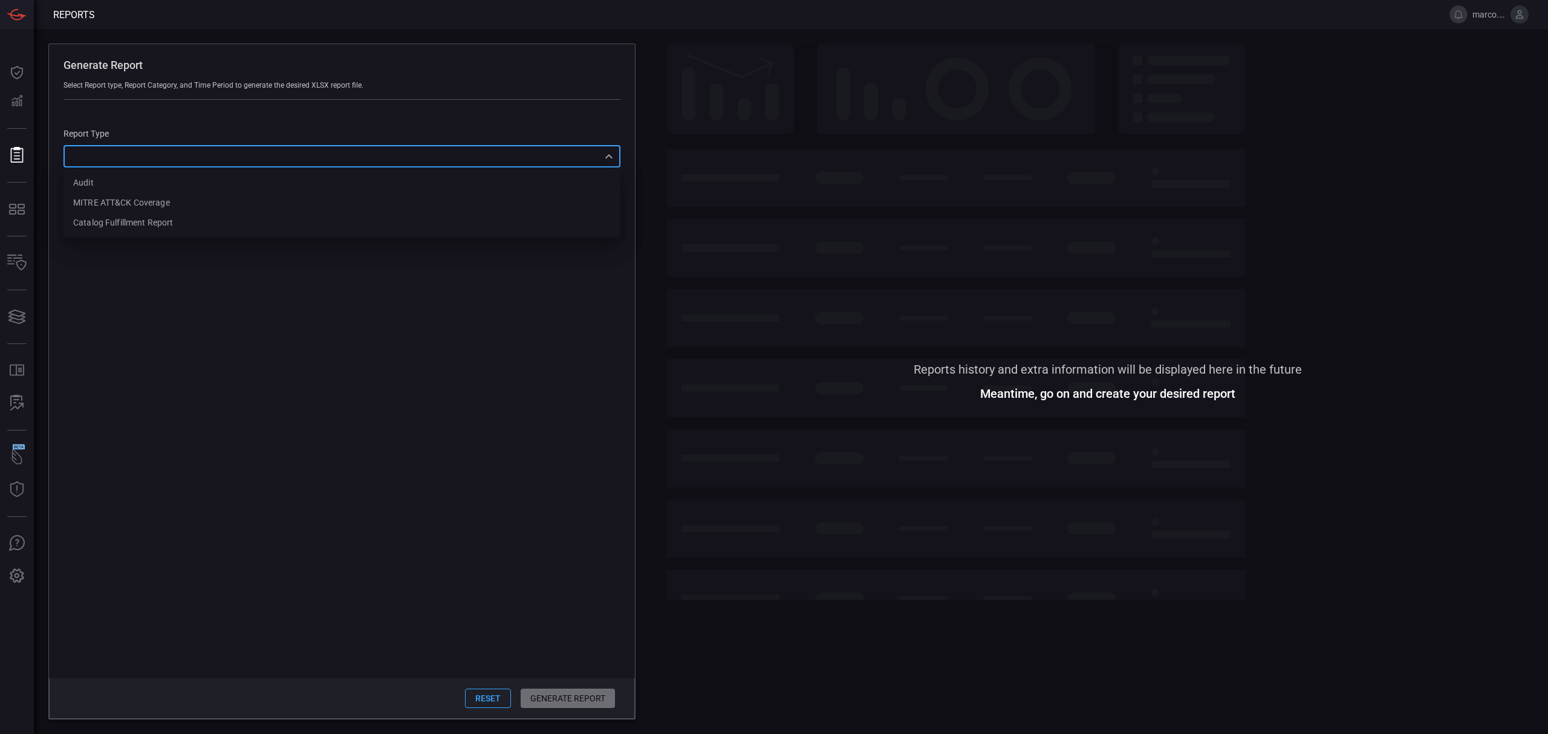
click at [96, 156] on div "​ Audit MITRE ATT&CK Coverage Catalog fulfillment report ​" at bounding box center [341, 156] width 557 height 22
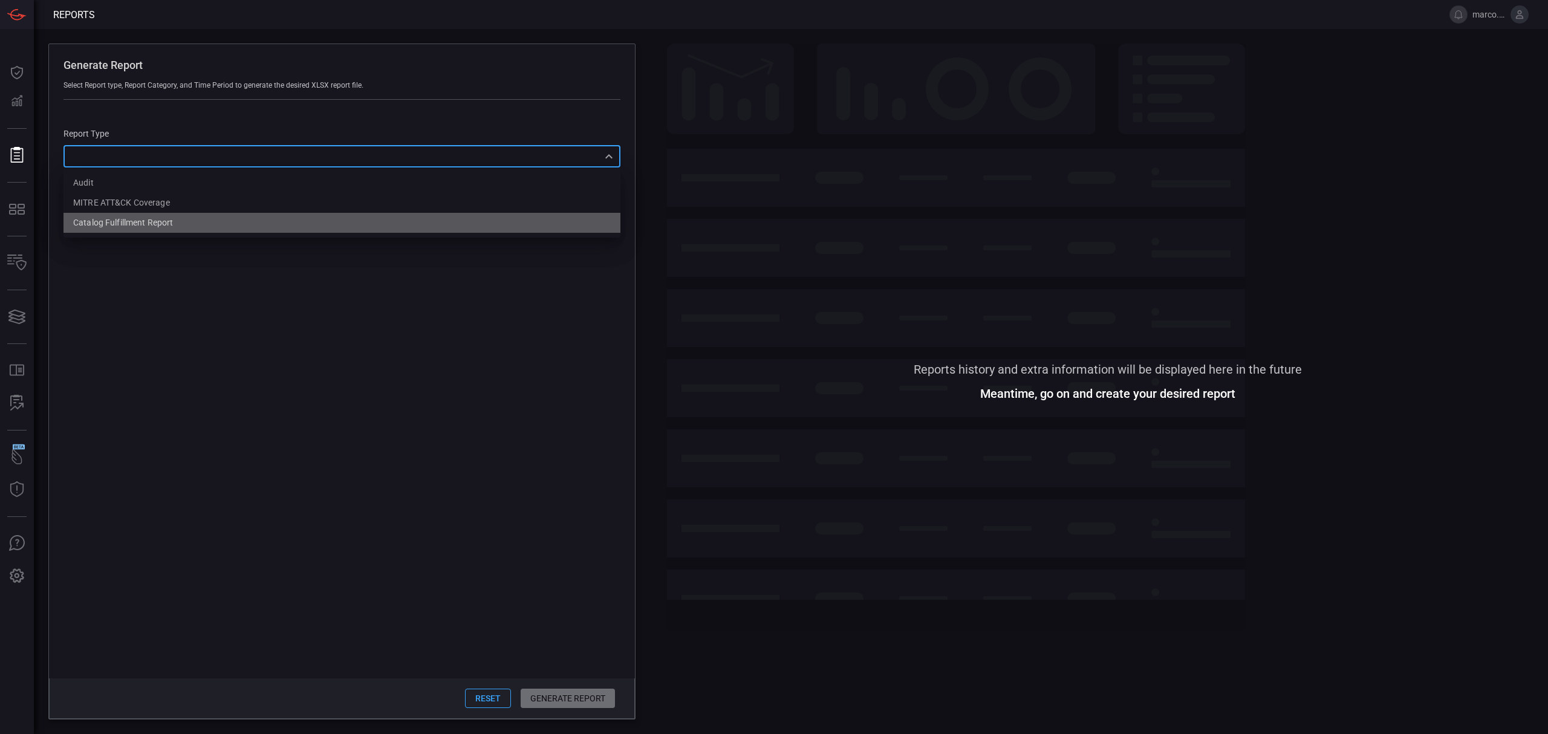
click at [134, 224] on div "Catalog fulfillment report" at bounding box center [123, 222] width 100 height 13
type input "CatalogReport"
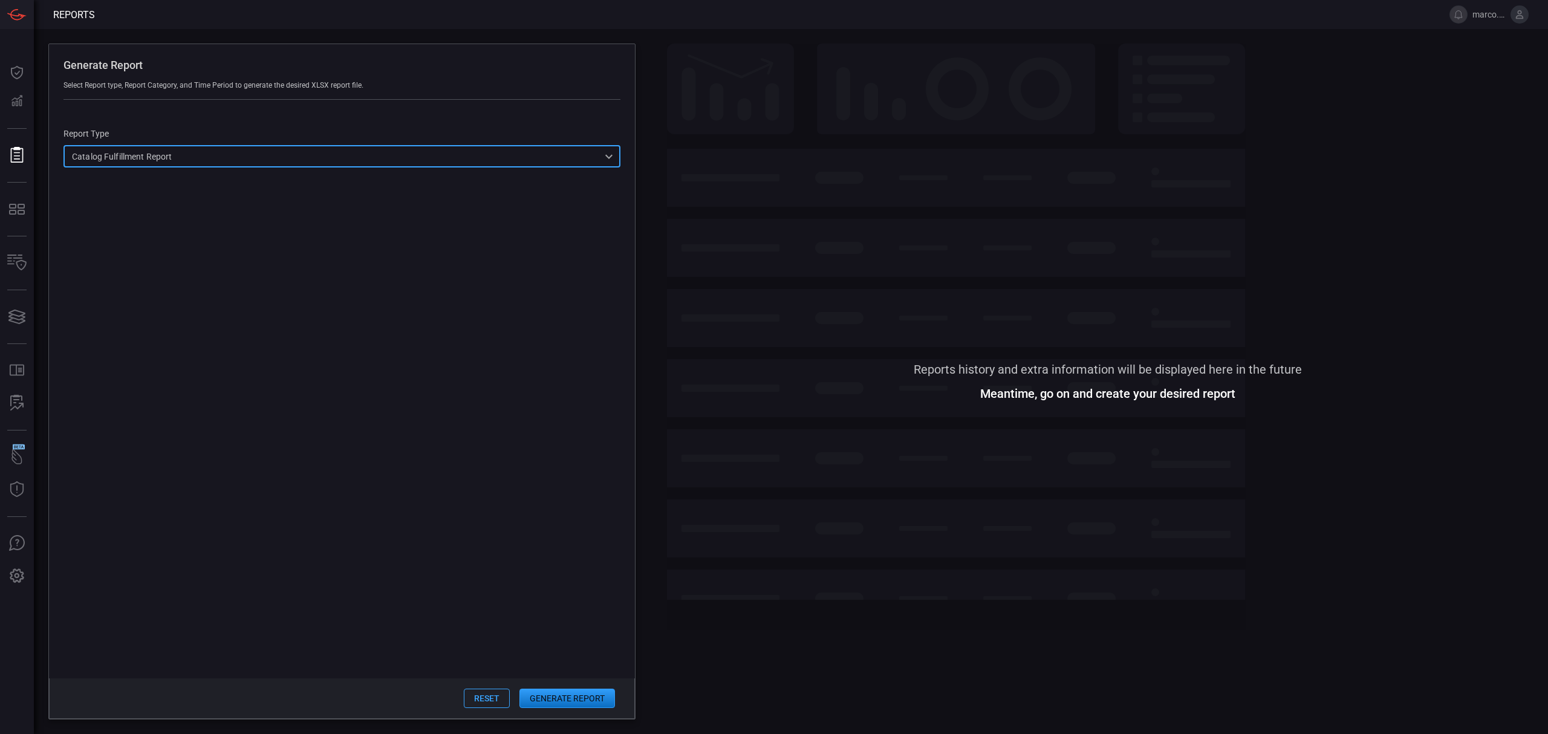
click at [579, 693] on button "Generate Report" at bounding box center [567, 698] width 96 height 19
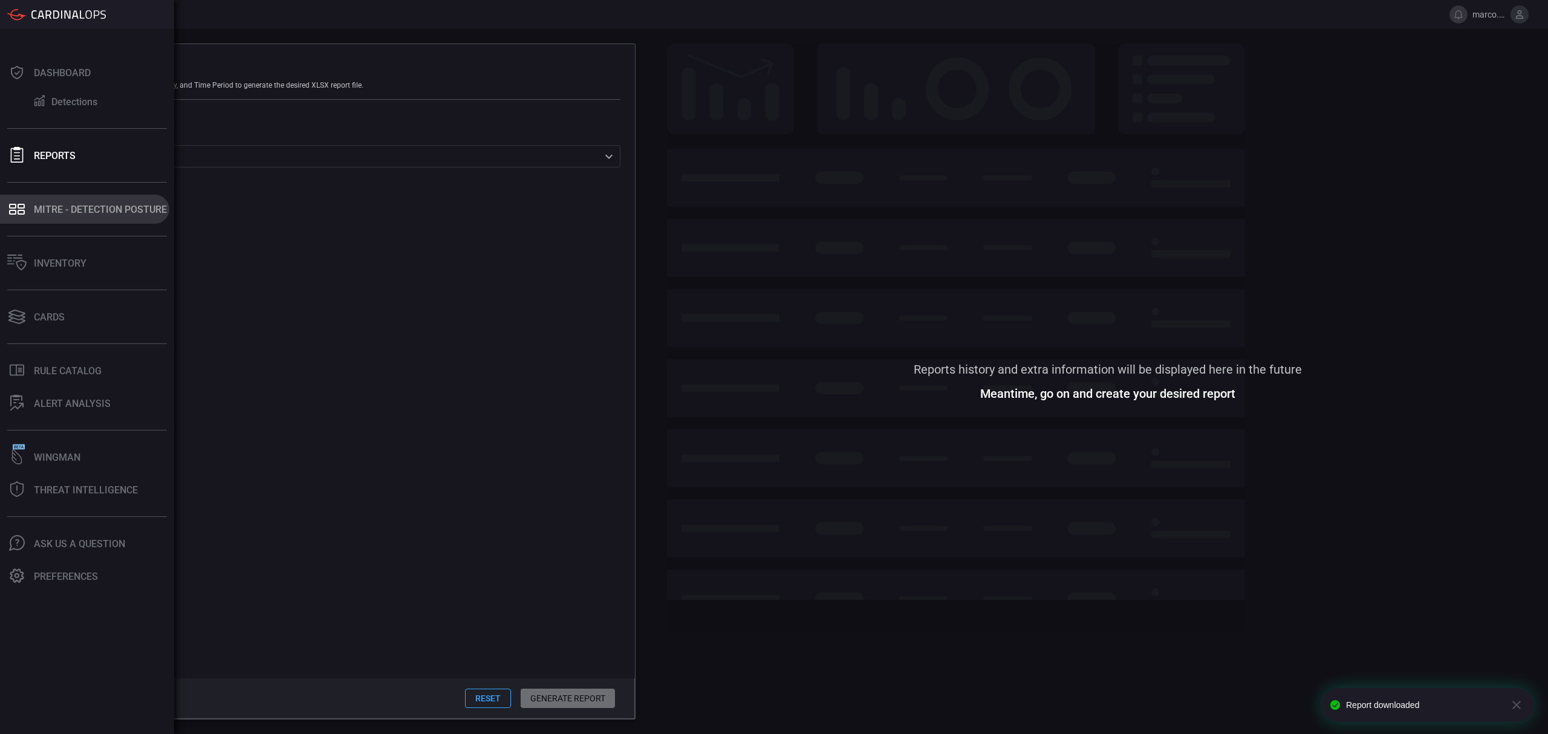
click at [75, 215] on button "MITRE - Detection Posture" at bounding box center [84, 209] width 169 height 29
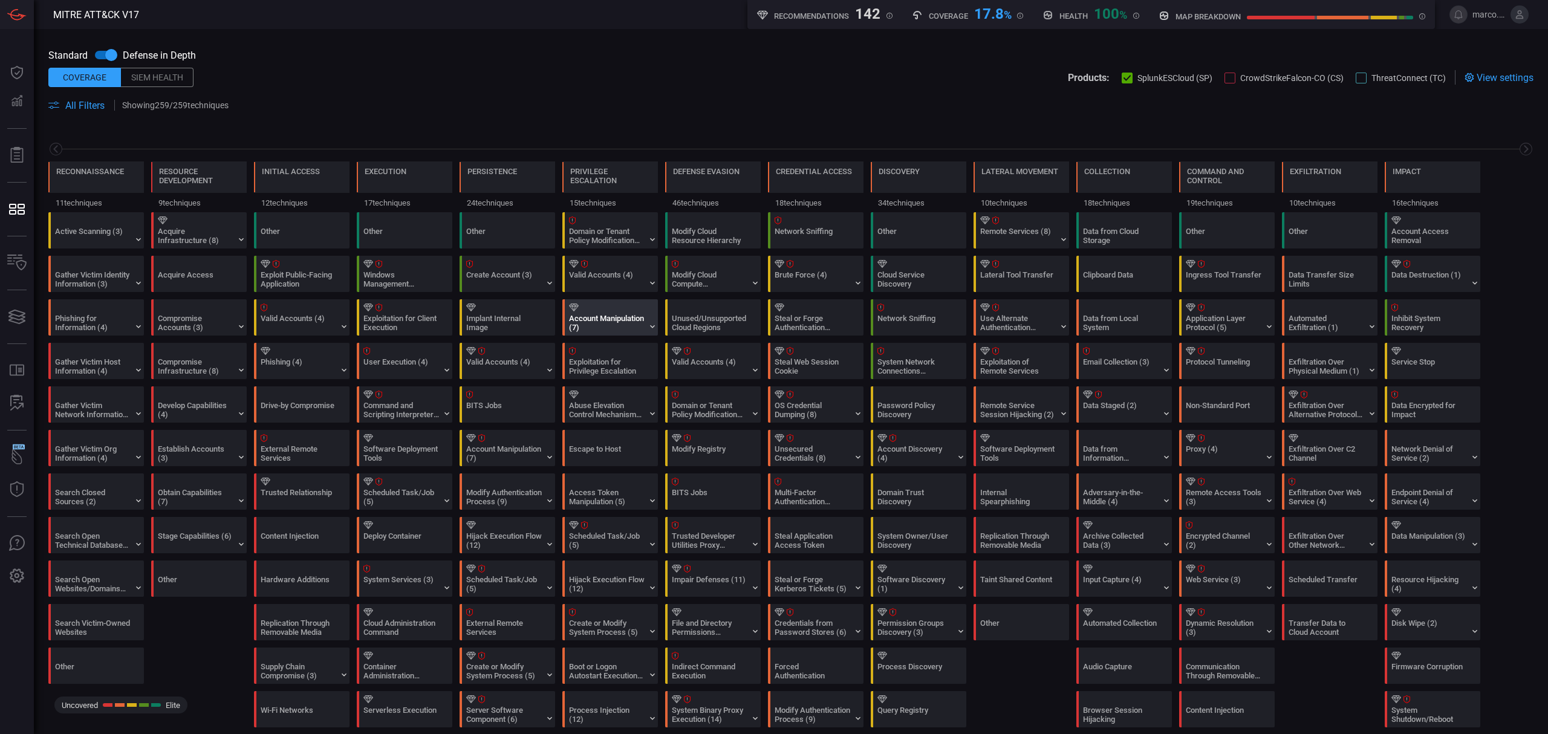
click at [622, 325] on div "Account Manipulation (7)" at bounding box center [607, 323] width 76 height 18
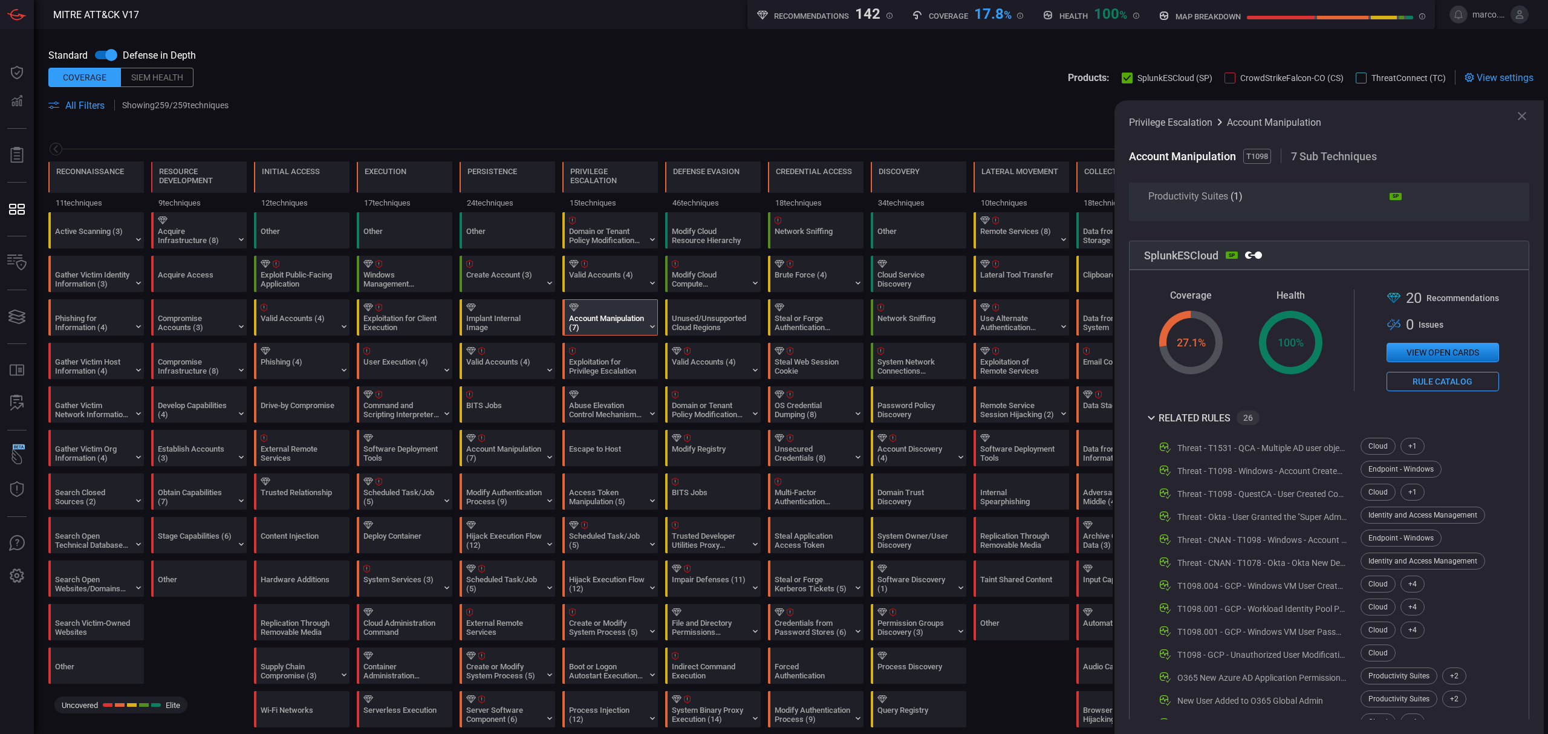
scroll to position [322, 0]
drag, startPoint x: 1203, startPoint y: 346, endPoint x: 1156, endPoint y: 346, distance: 47.2
click at [1156, 346] on div "Coverage Created with Highcharts 10.3.2 27.1 % Health Created with Highcharts 1…" at bounding box center [1329, 345] width 370 height 102
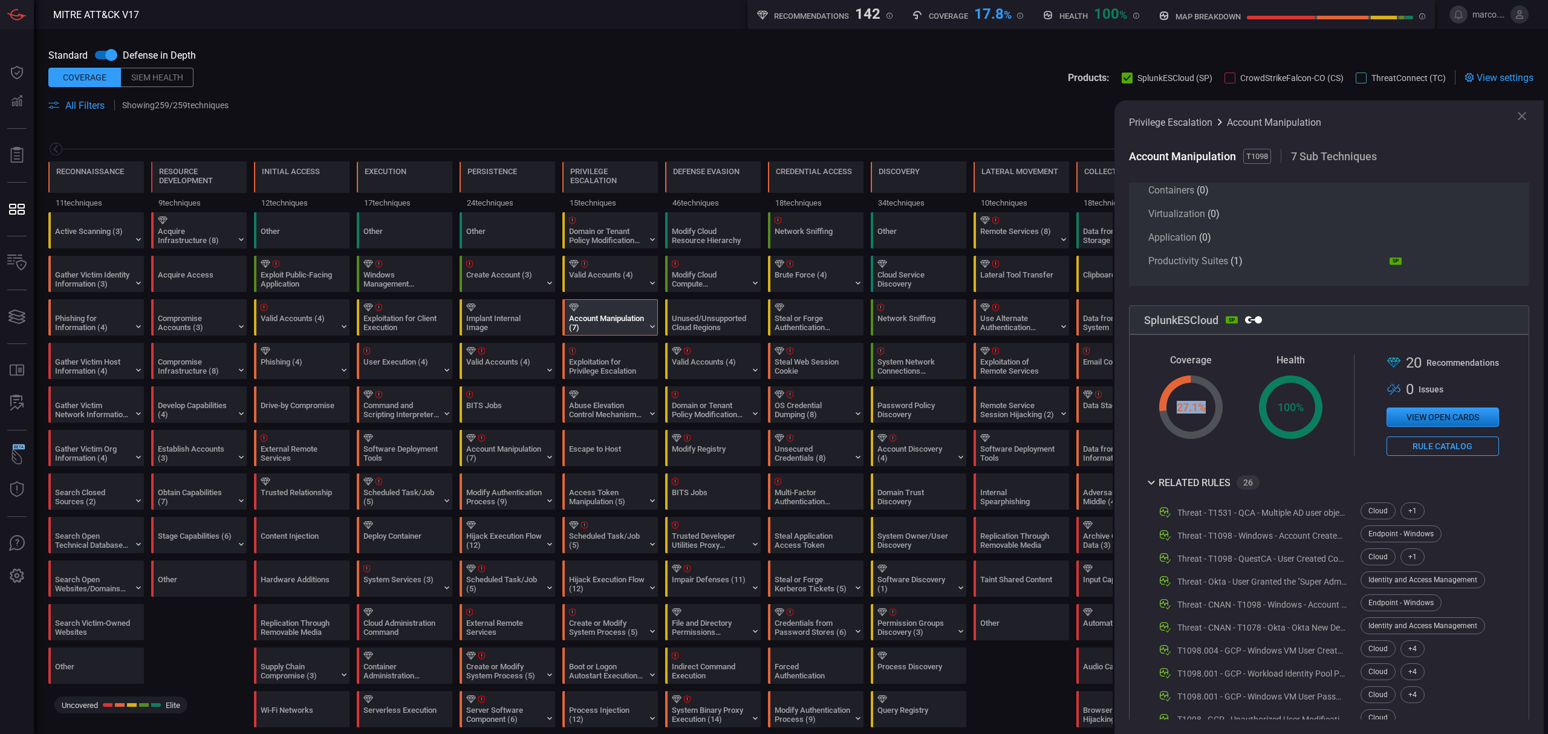
scroll to position [242, 0]
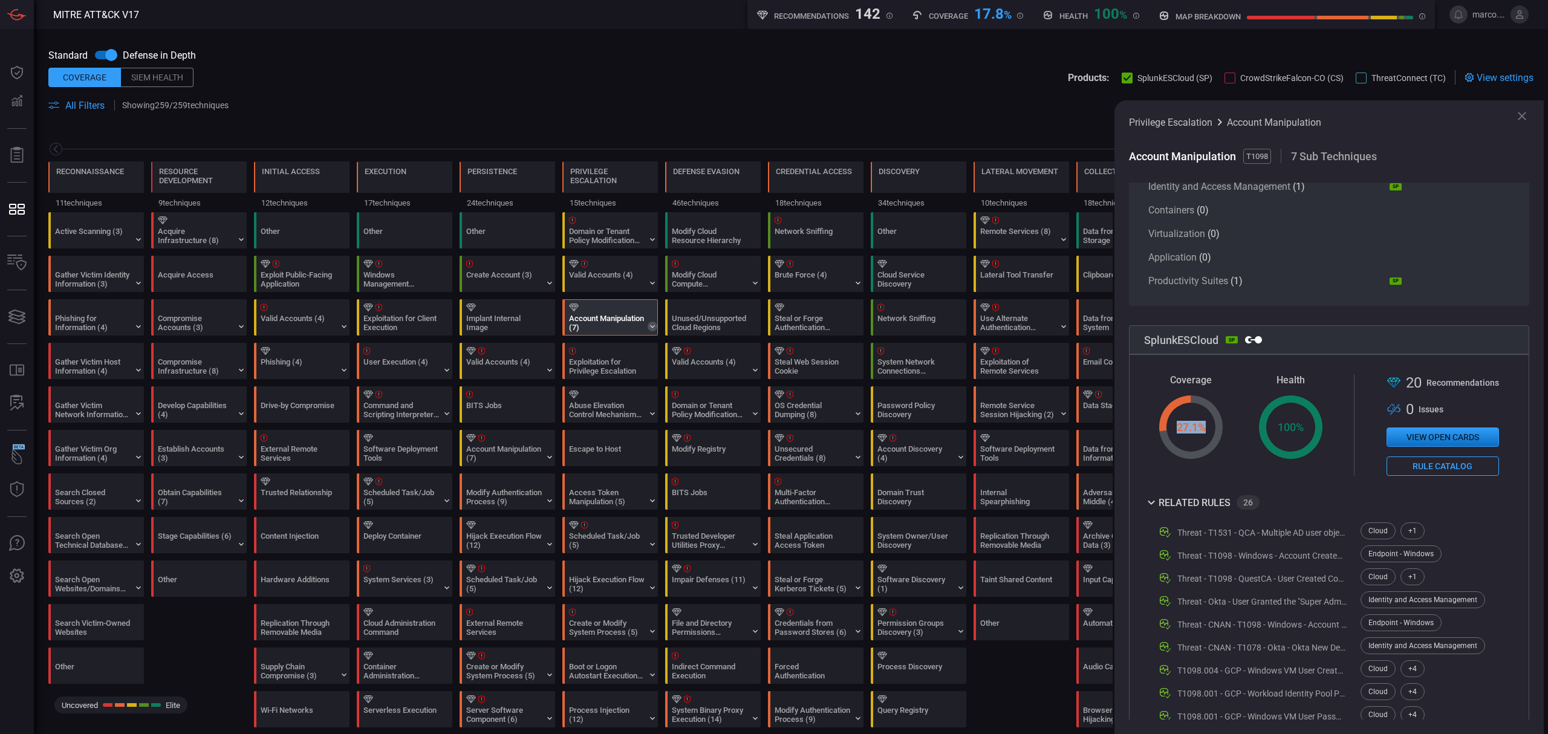
click at [652, 326] on icon at bounding box center [653, 327] width 10 height 10
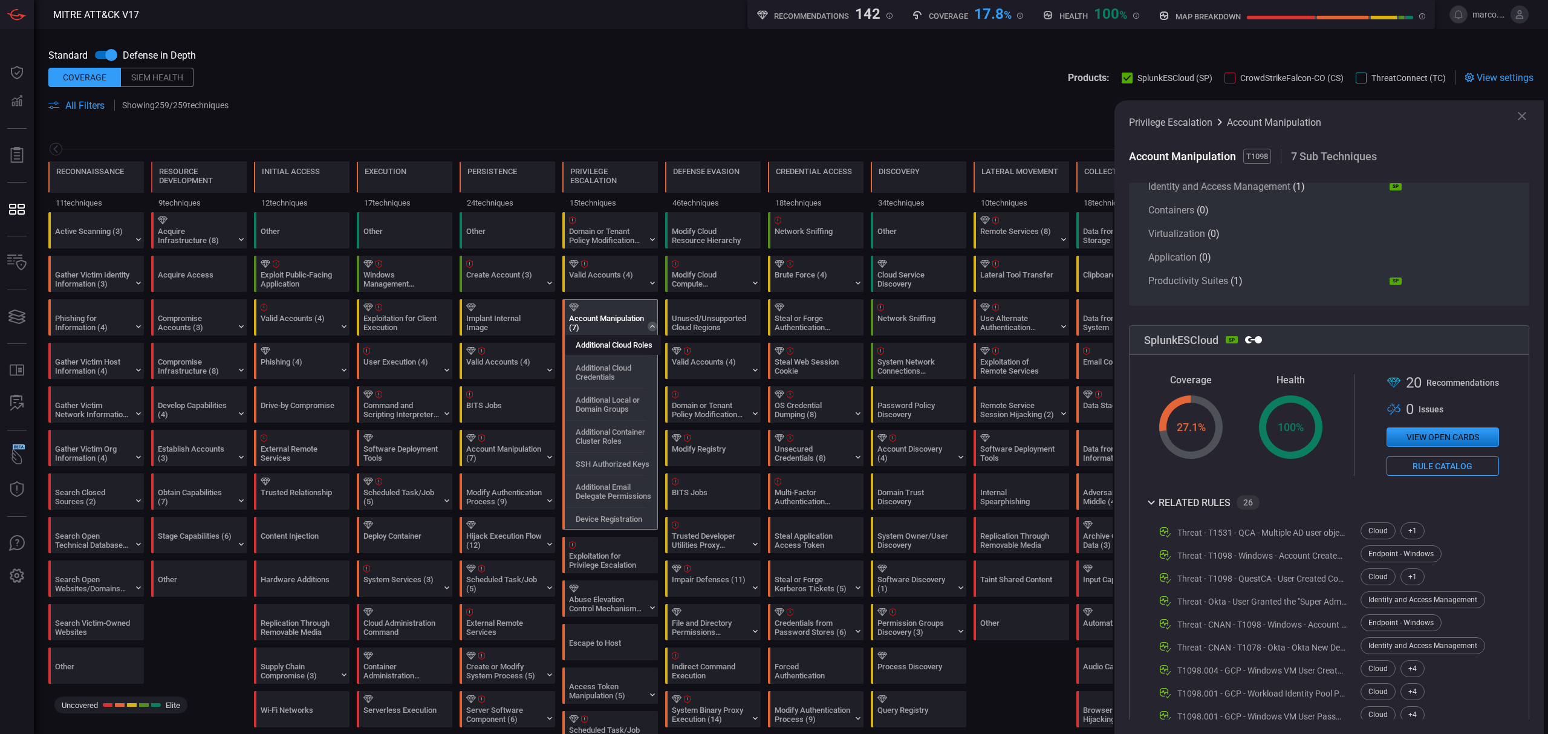
click at [615, 355] on div "Additional Cloud Roles" at bounding box center [613, 345] width 96 height 20
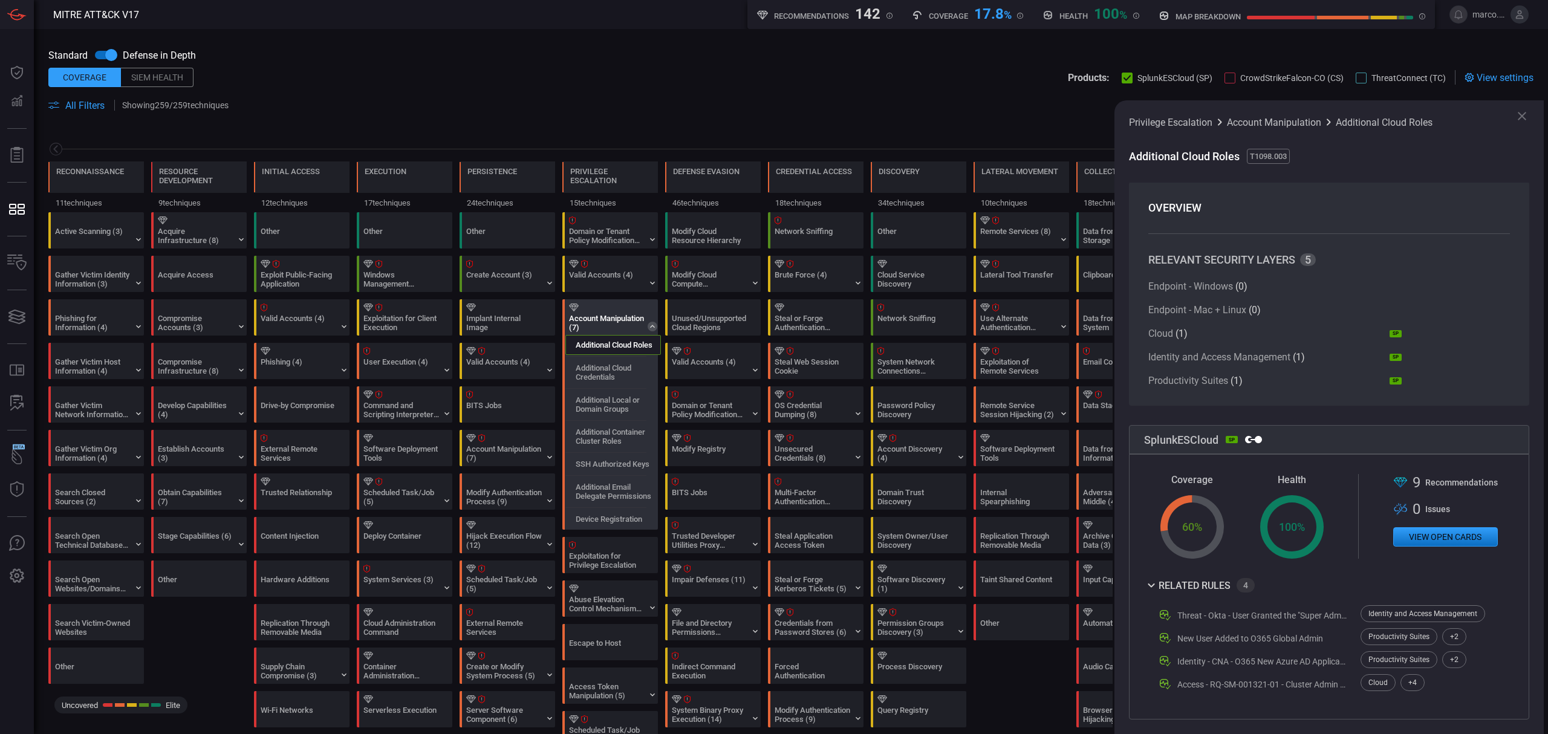
scroll to position [0, 0]
click at [605, 315] on div "Account Manipulation (7)" at bounding box center [607, 323] width 76 height 18
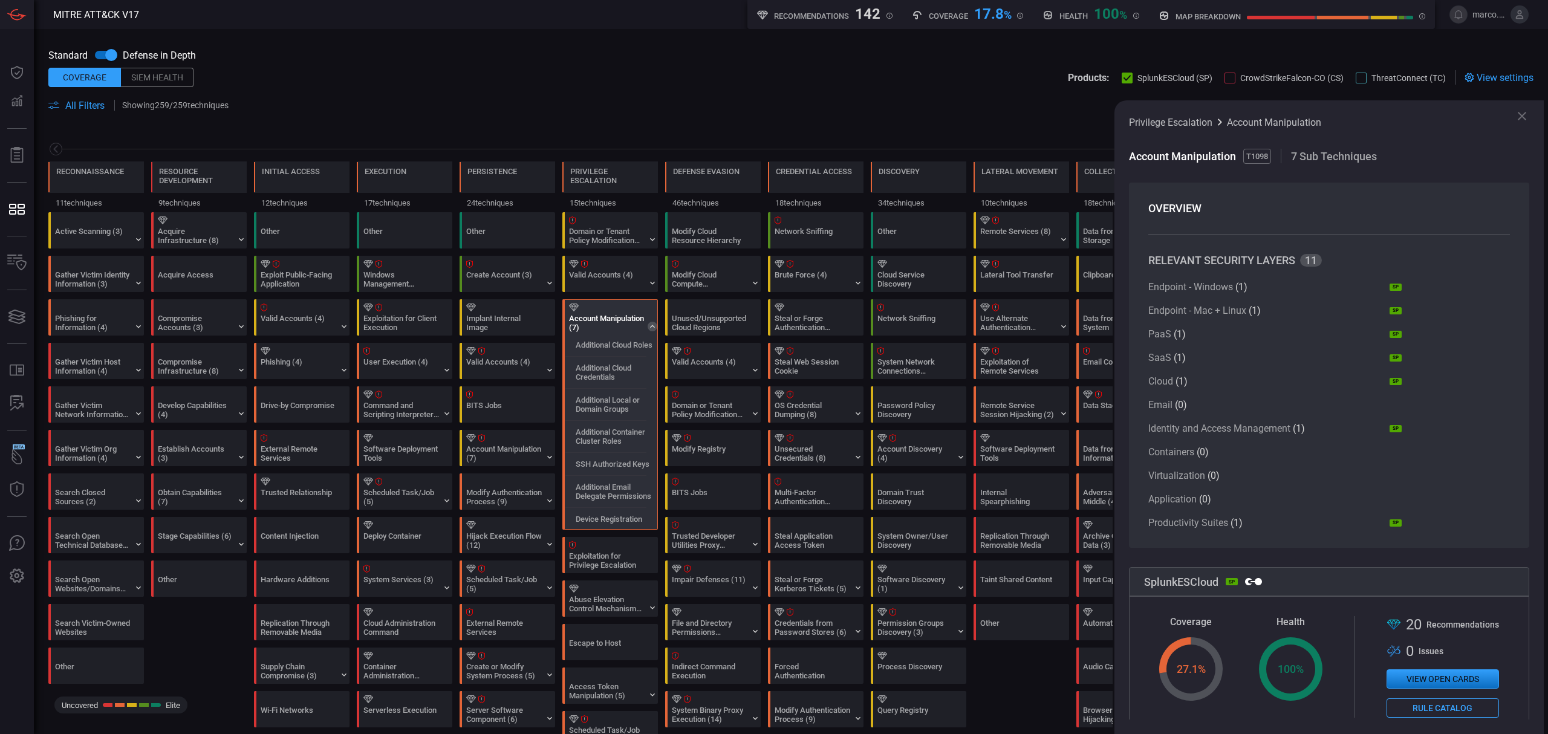
click at [79, 105] on span "All Filters" at bounding box center [84, 105] width 39 height 11
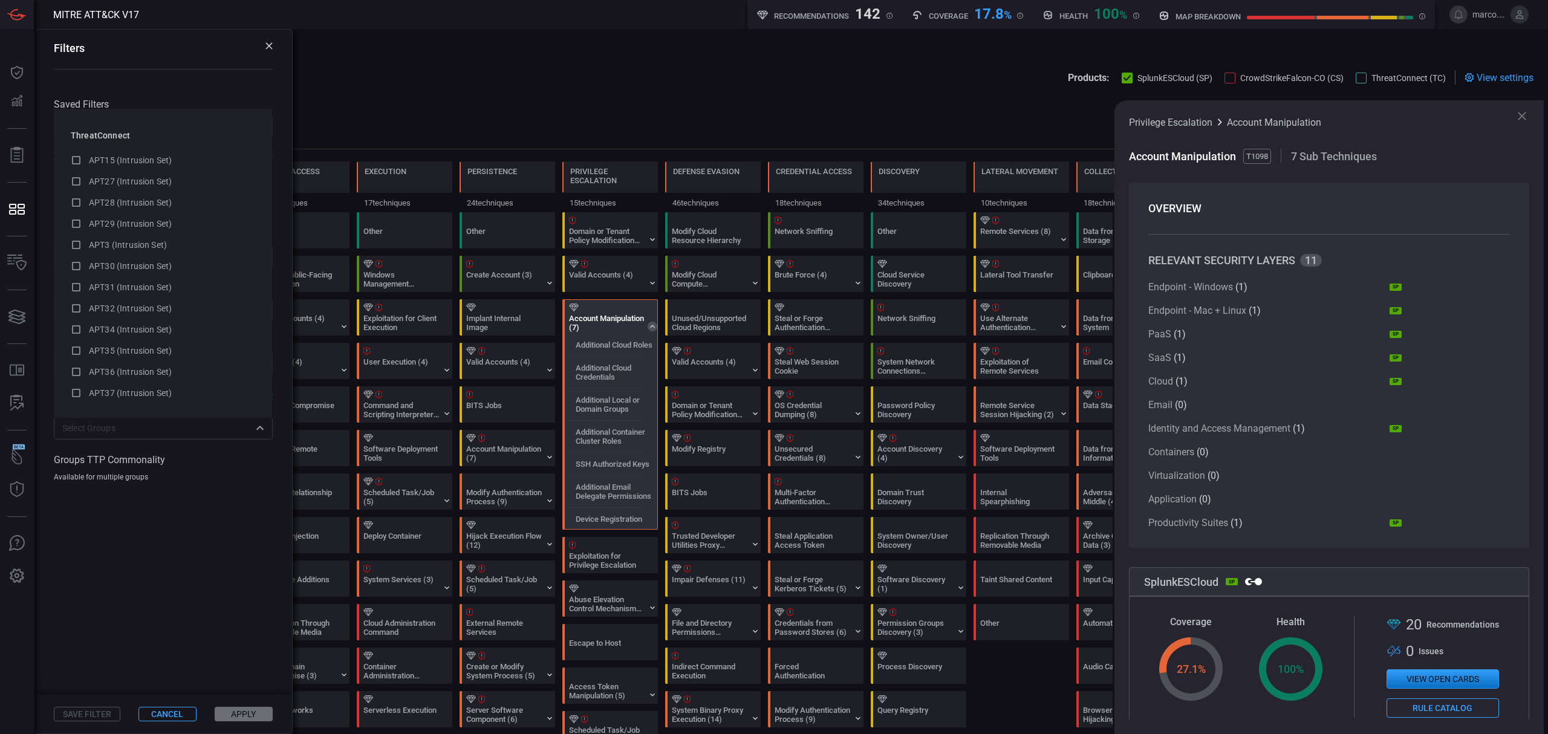
click at [139, 436] on div "​" at bounding box center [163, 428] width 219 height 22
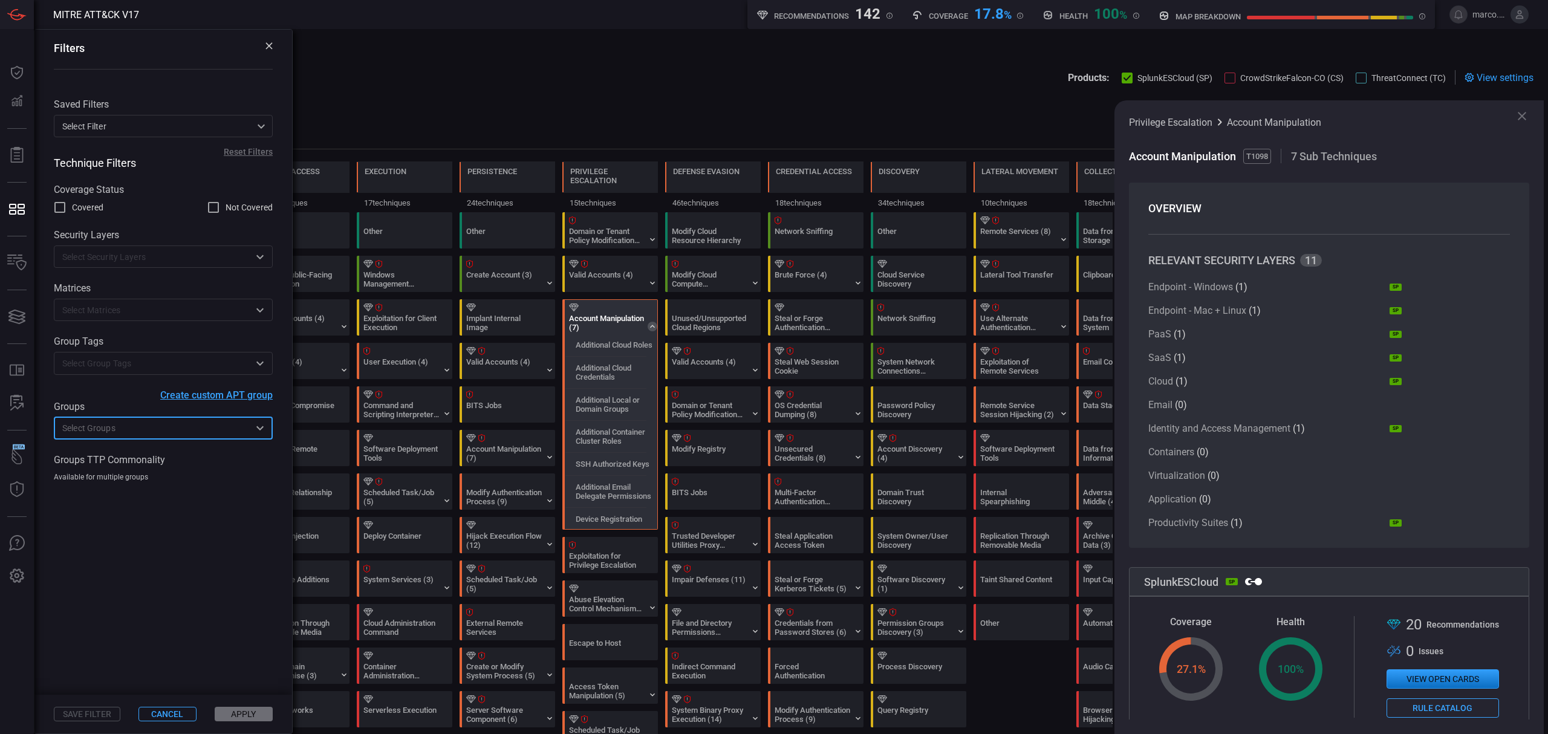
click at [139, 436] on div "​" at bounding box center [163, 428] width 219 height 22
click at [144, 542] on span at bounding box center [163, 588] width 258 height 213
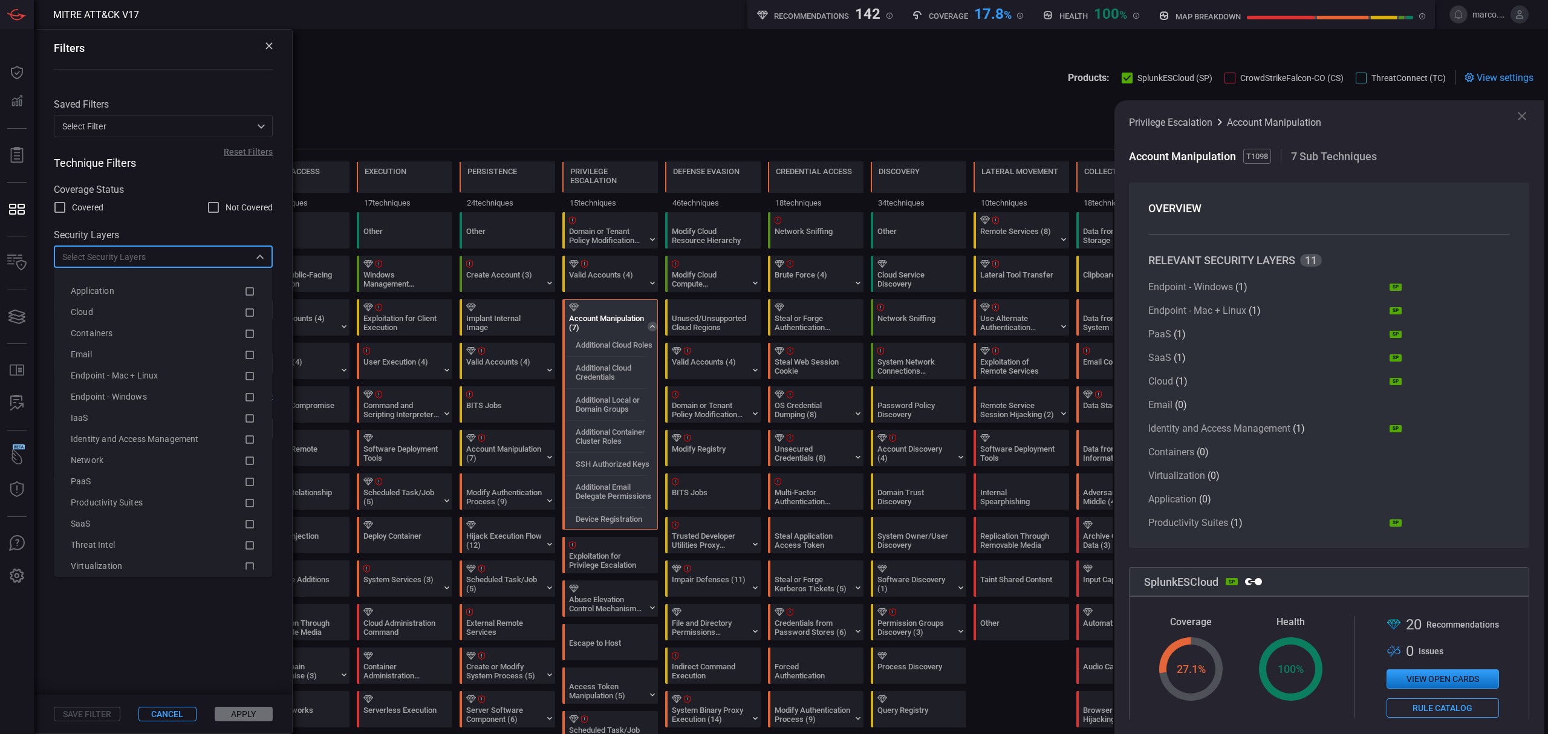
click at [150, 257] on input "text" at bounding box center [153, 256] width 192 height 15
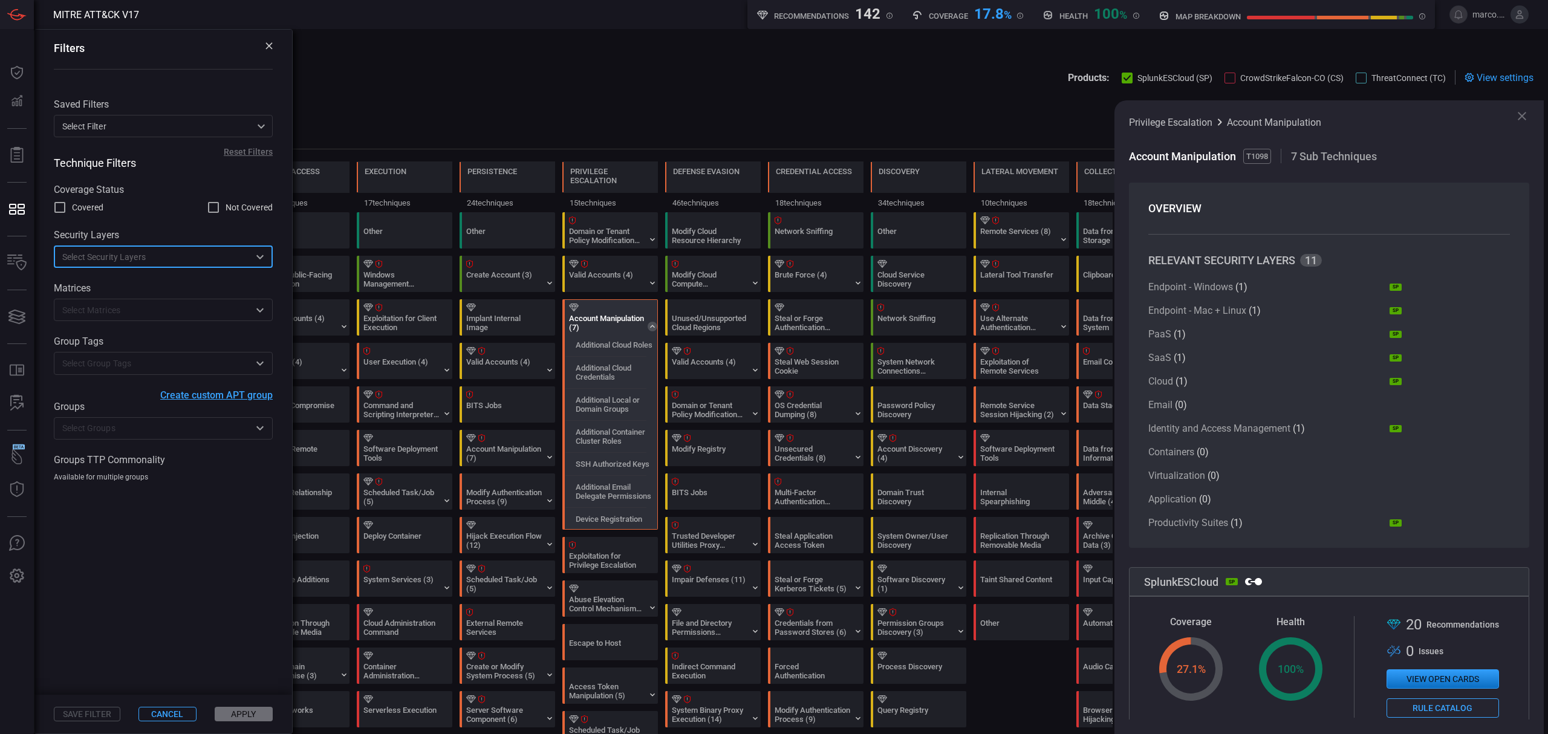
click at [150, 257] on input "text" at bounding box center [153, 256] width 192 height 15
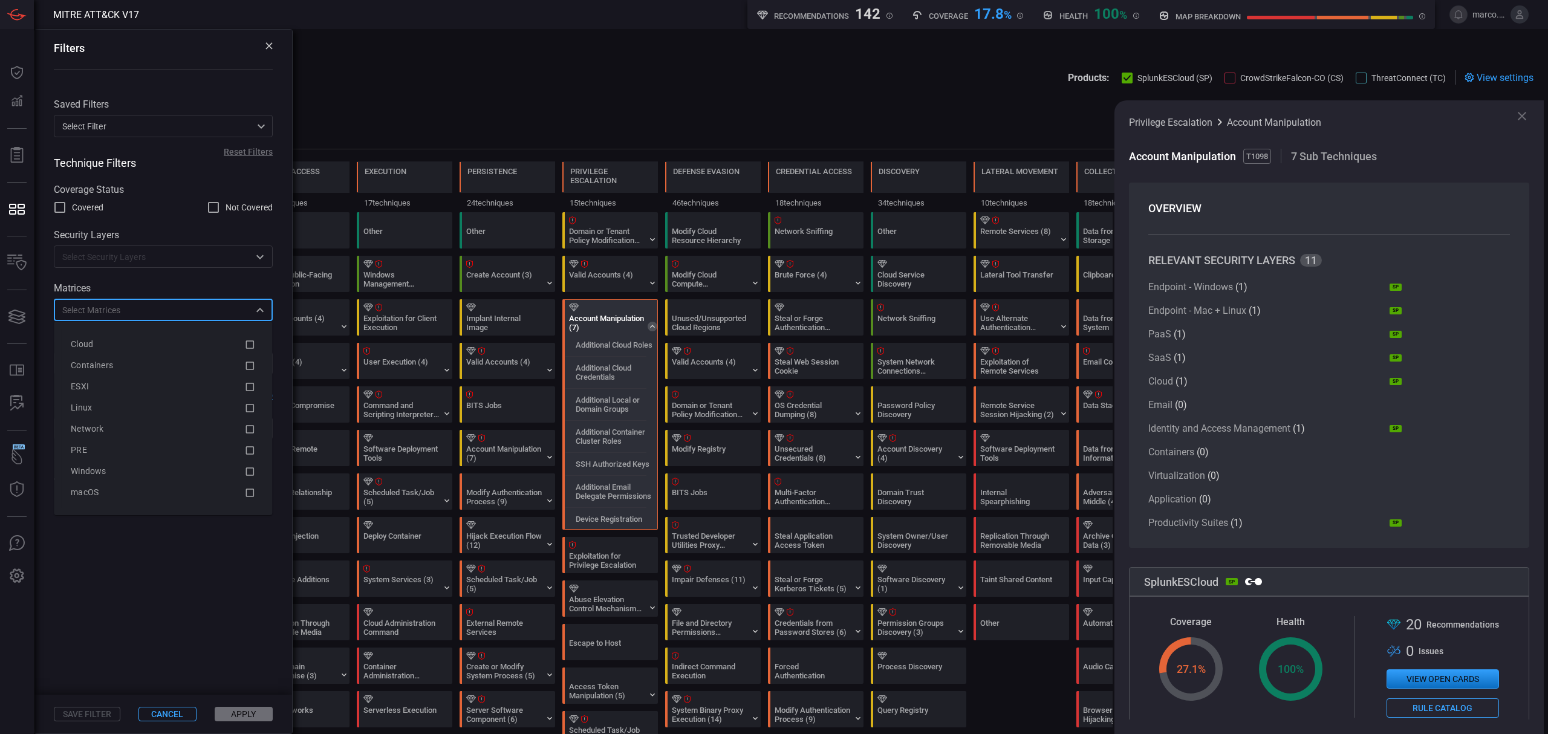
click at [175, 308] on input "text" at bounding box center [153, 309] width 192 height 15
click at [87, 579] on span at bounding box center [163, 588] width 258 height 213
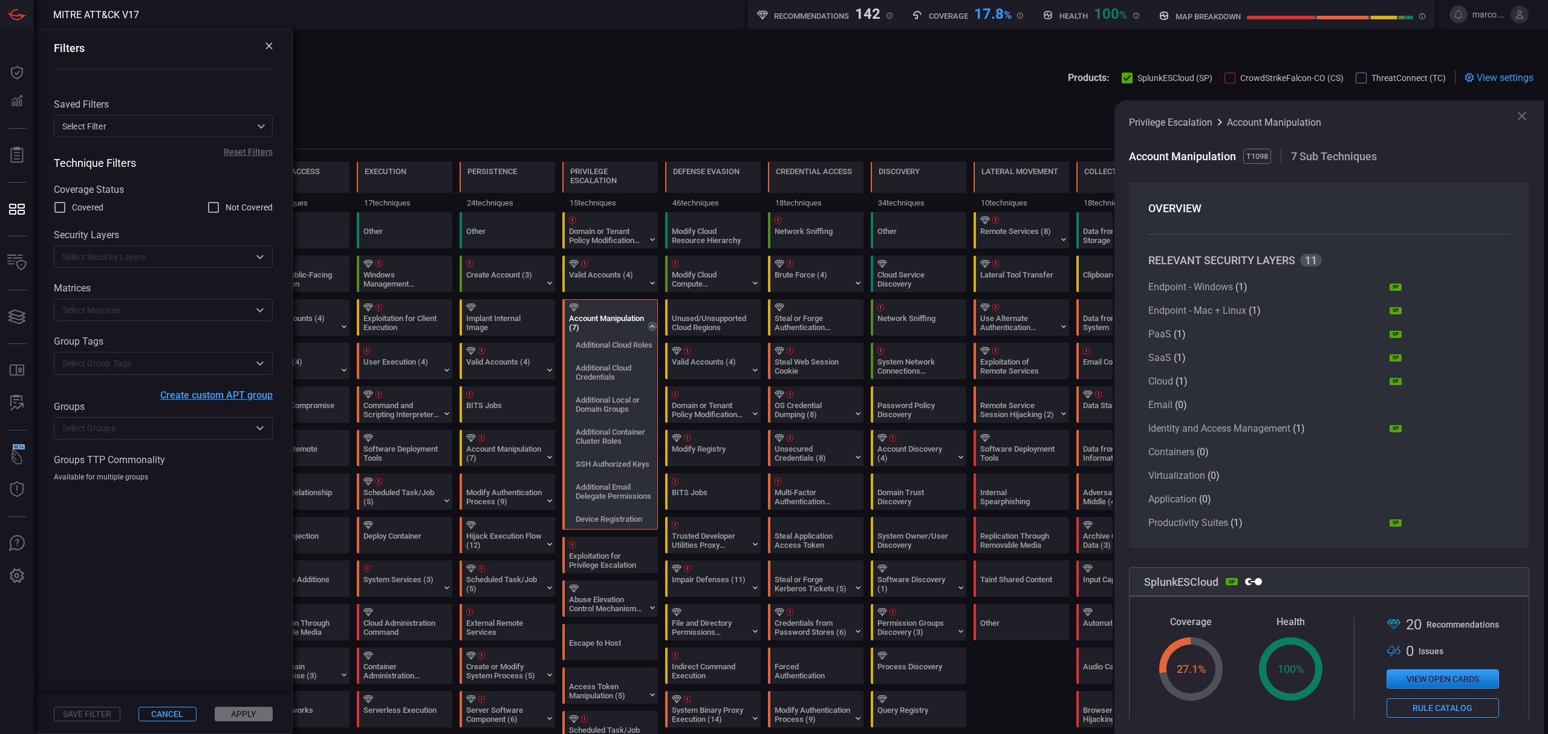
click at [151, 429] on input "text" at bounding box center [153, 428] width 192 height 15
click at [143, 596] on span at bounding box center [163, 588] width 258 height 213
click at [125, 430] on input "text" at bounding box center [153, 428] width 192 height 15
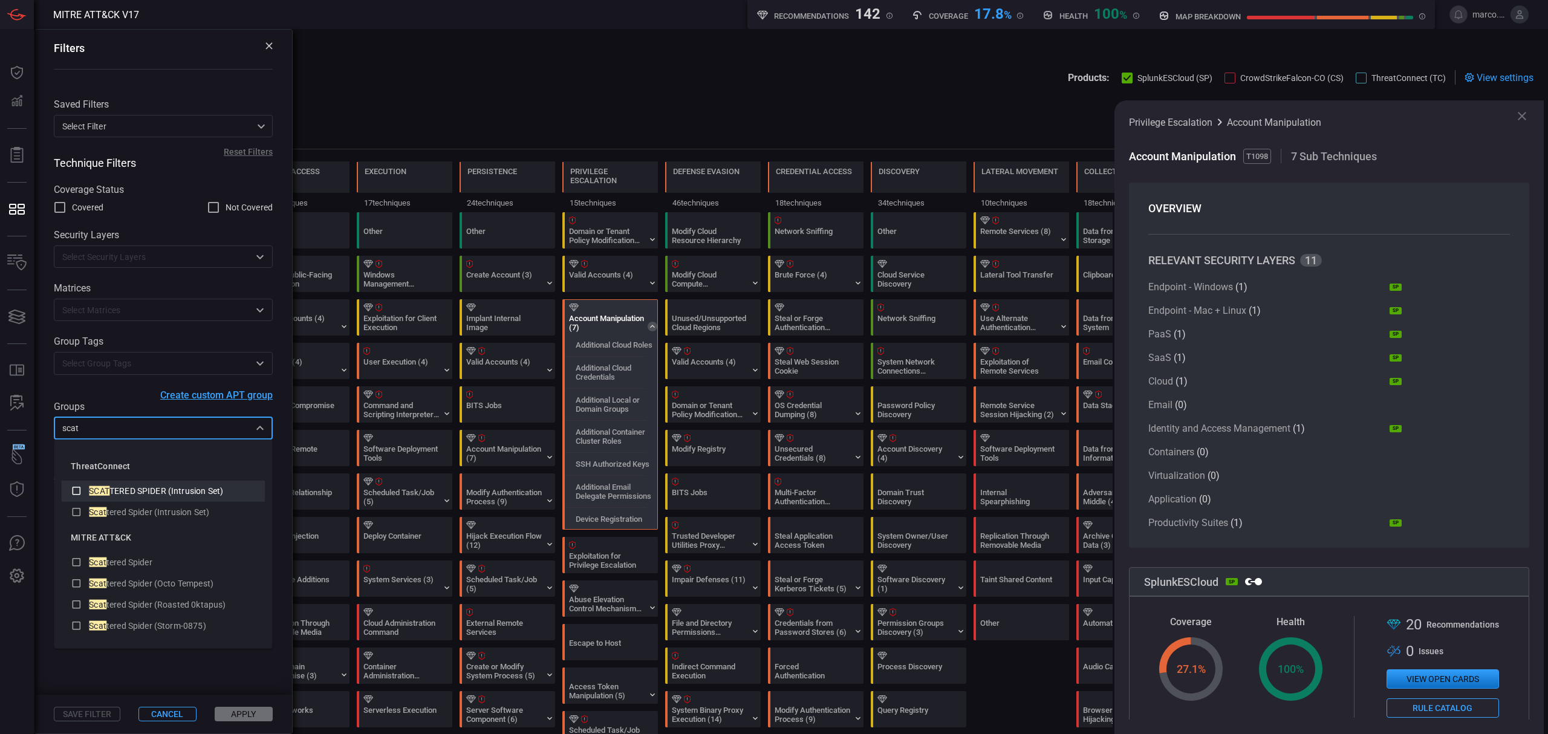
click at [76, 487] on icon at bounding box center [76, 490] width 11 height 15
click at [76, 508] on icon at bounding box center [76, 511] width 11 height 15
type input "scat"
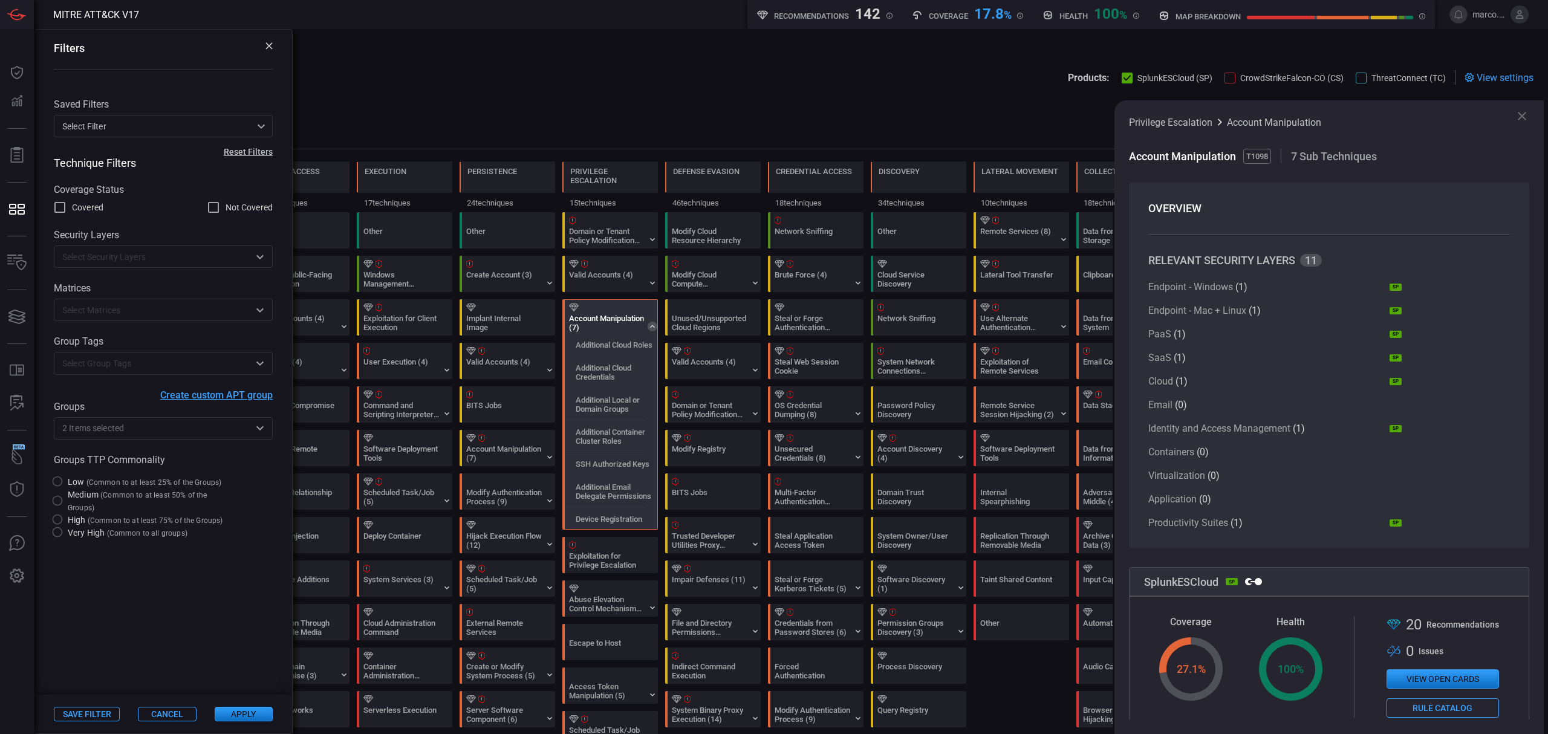
click at [237, 717] on button "Apply" at bounding box center [244, 714] width 58 height 15
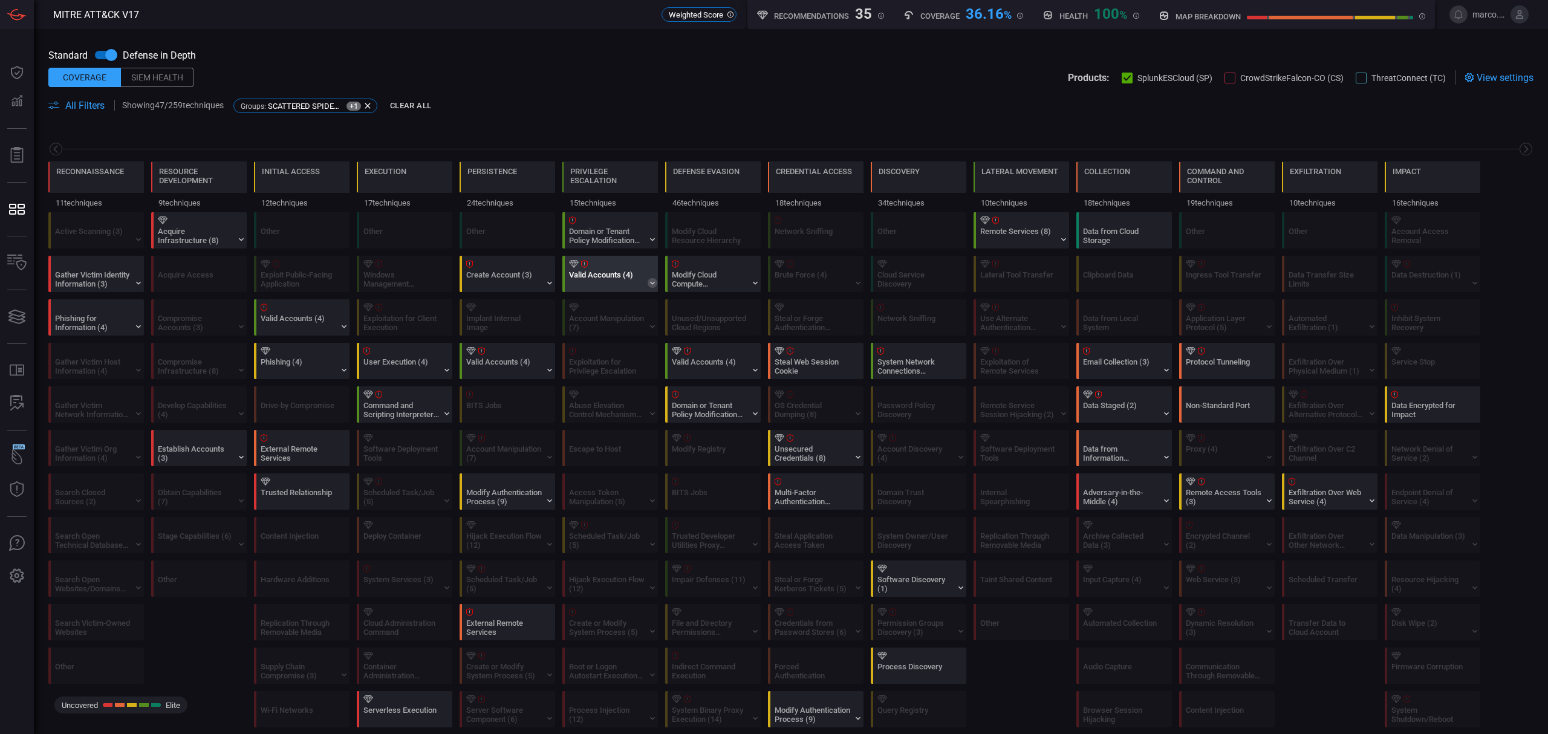
click at [655, 285] on icon at bounding box center [653, 283] width 10 height 10
click at [549, 284] on icon at bounding box center [549, 283] width 5 height 3
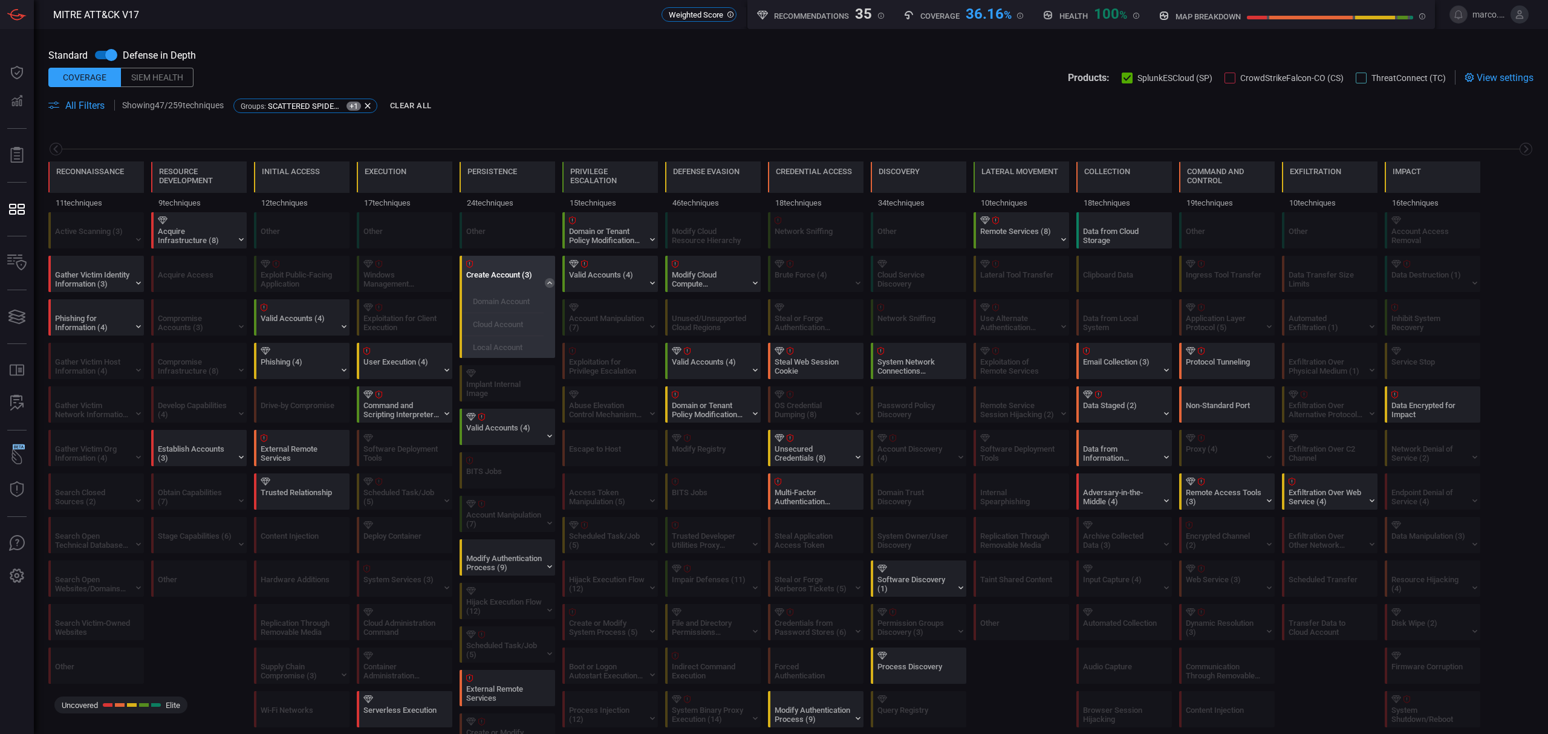
click at [549, 284] on icon at bounding box center [549, 282] width 5 height 3
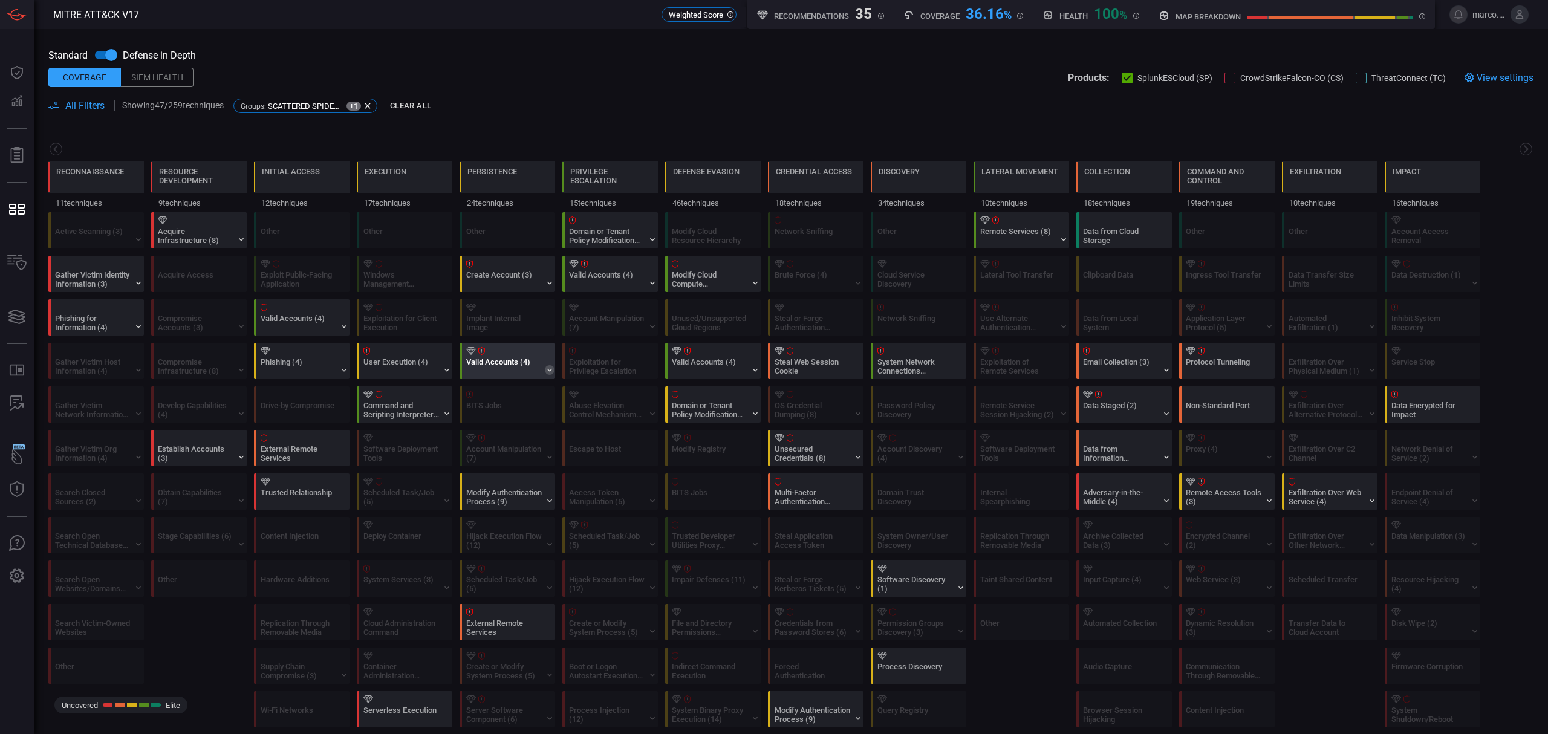
click at [551, 371] on icon at bounding box center [550, 370] width 10 height 10
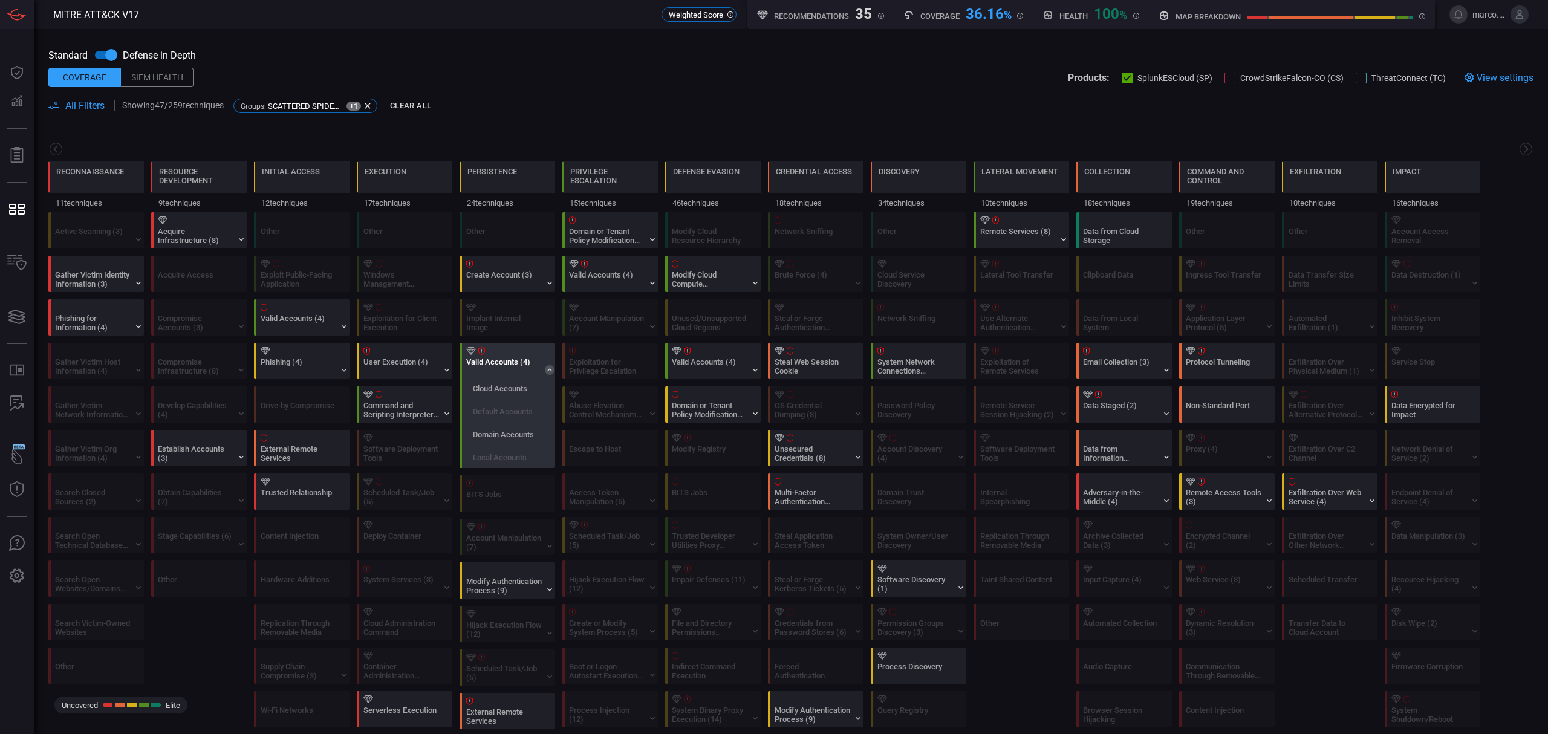
click at [551, 371] on icon at bounding box center [550, 370] width 10 height 10
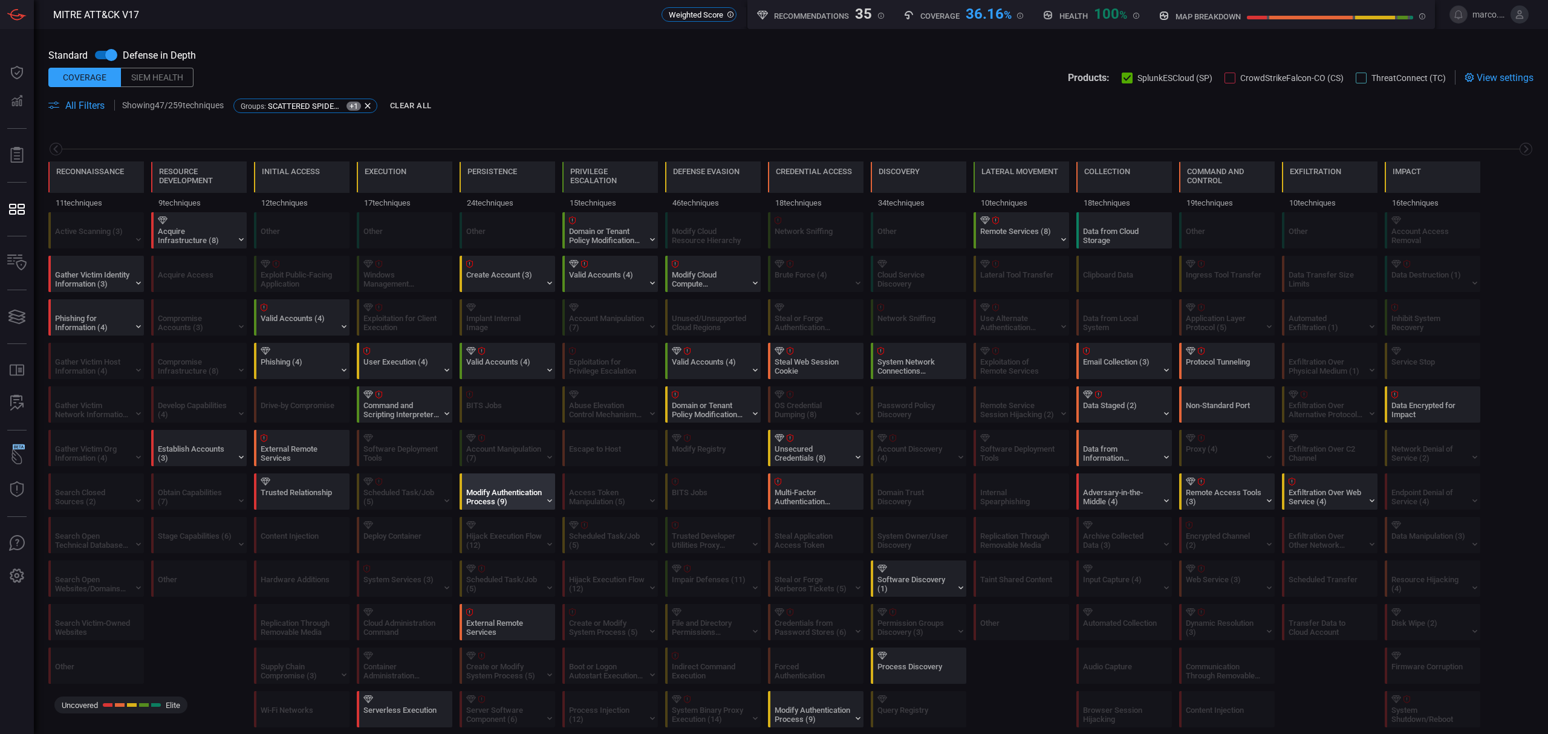
click at [550, 494] on div "Modify Authentication Process (9)" at bounding box center [511, 491] width 96 height 35
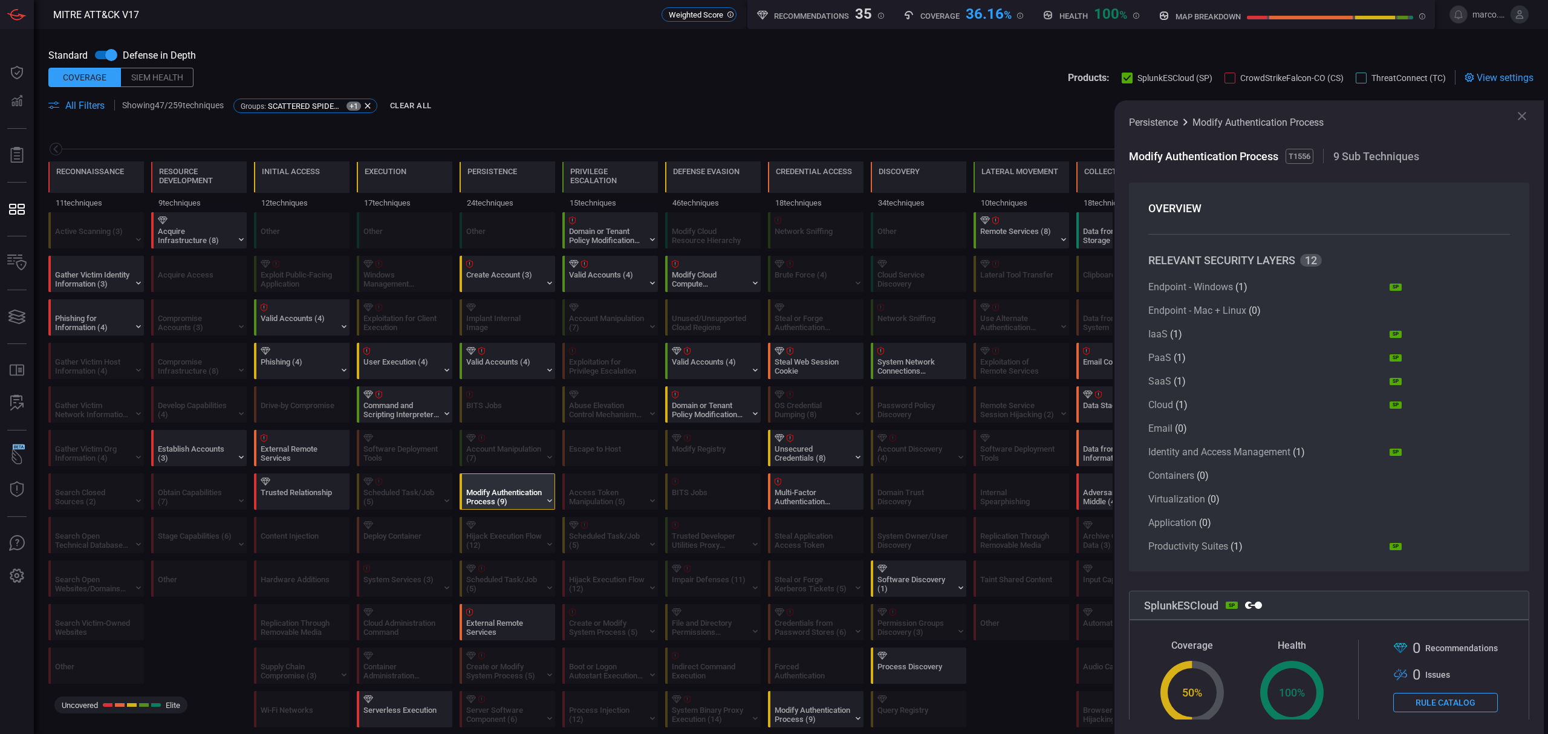
click at [1524, 114] on icon at bounding box center [1521, 116] width 15 height 15
